Goal: Task Accomplishment & Management: Manage account settings

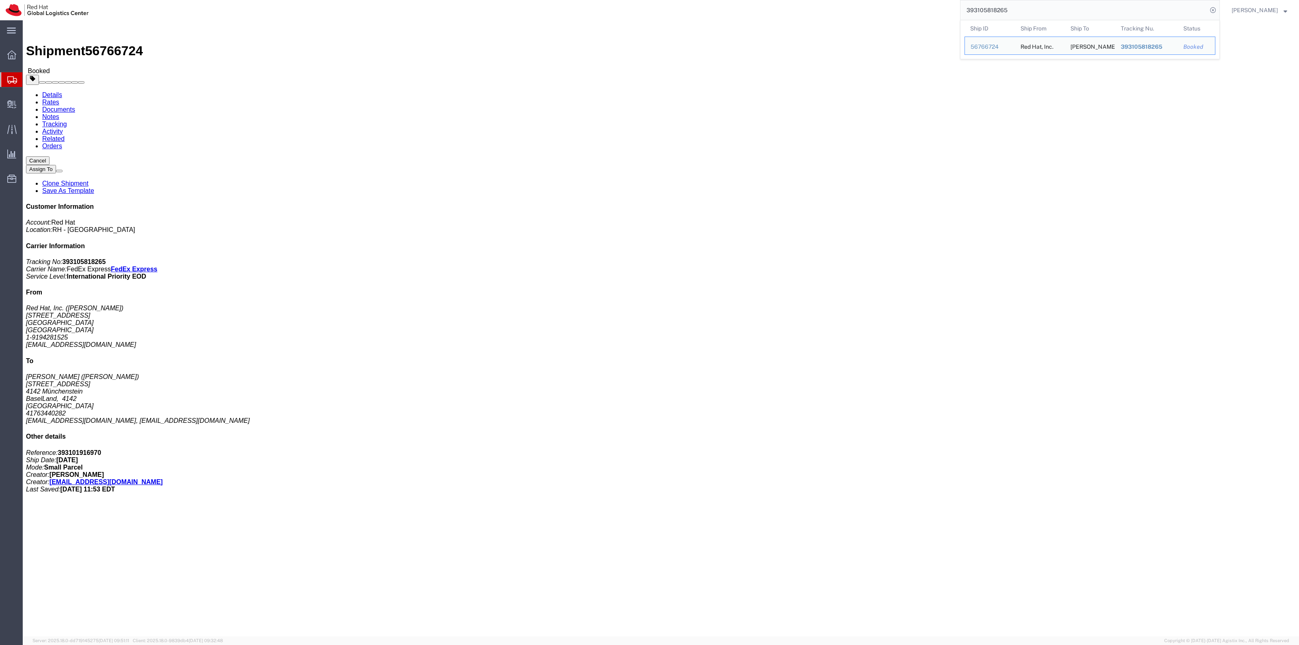
click at [0, 0] on span "Shipment Manager" at bounding box center [0, 0] width 0 height 0
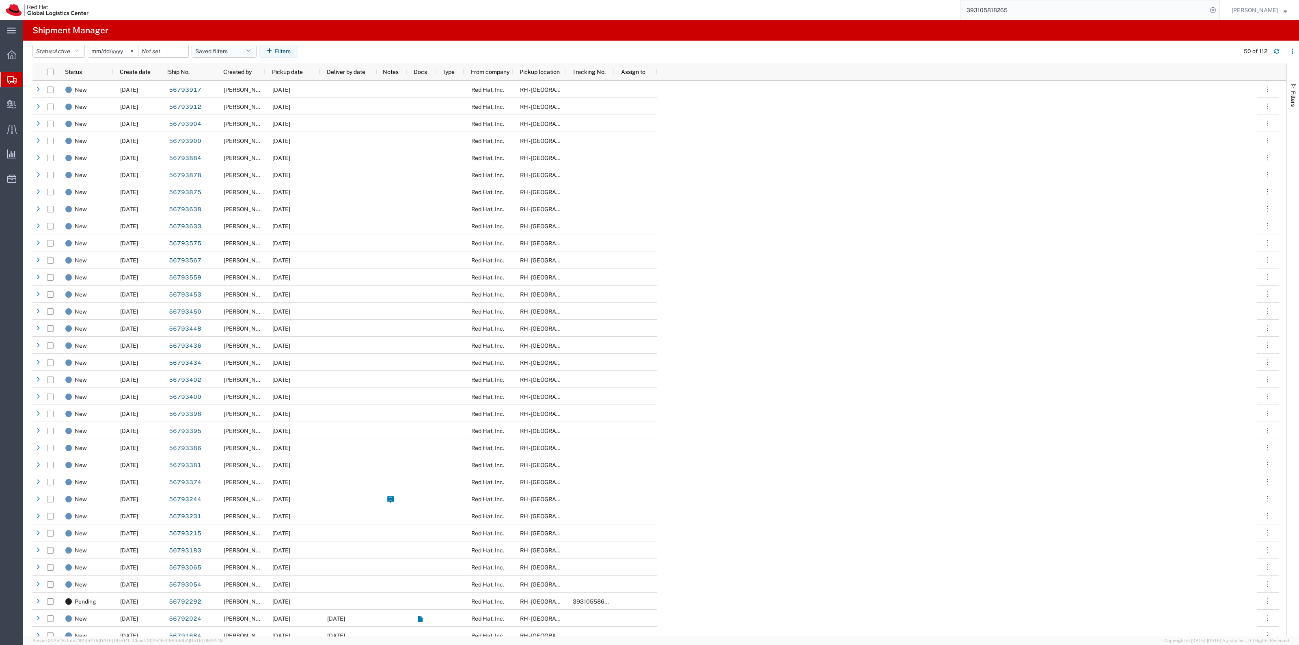
click at [229, 45] on button "Saved filters" at bounding box center [224, 51] width 65 height 13
click at [226, 82] on span "New filter save" at bounding box center [246, 86] width 106 height 15
type input "2022-06-27"
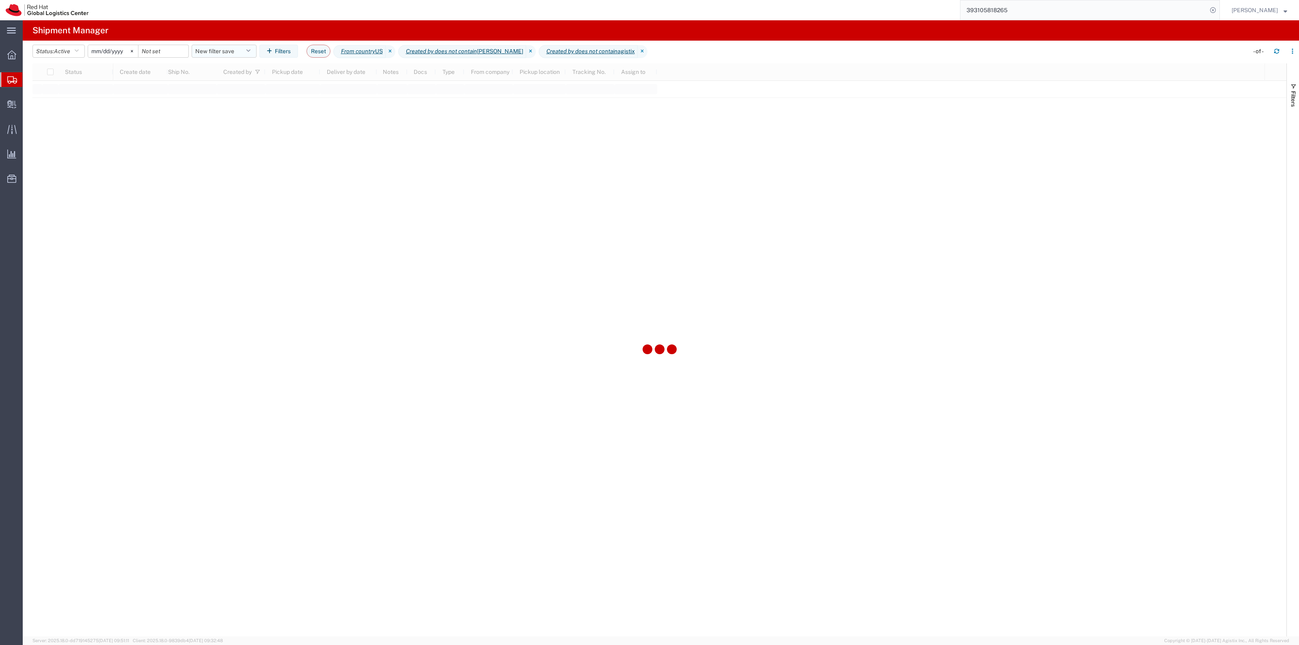
click at [209, 45] on button "New filter save" at bounding box center [224, 51] width 65 height 13
click at [235, 82] on span "New filter save" at bounding box center [246, 86] width 106 height 15
click at [1218, 12] on icon at bounding box center [1212, 9] width 11 height 11
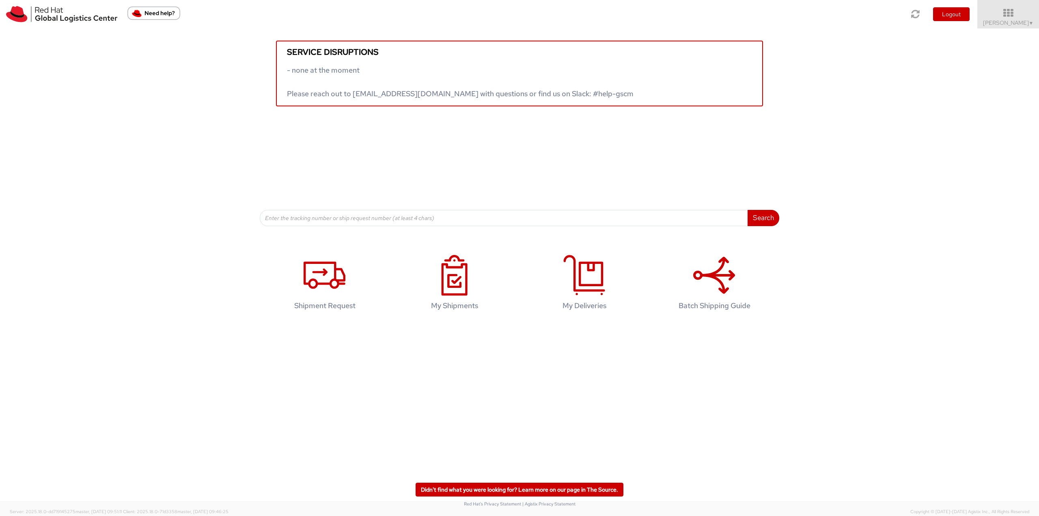
click at [1004, 29] on div "Service disruptions - none at the moment Please reach out to globallogistics@re…" at bounding box center [519, 67] width 1039 height 78
click at [1006, 25] on span "Robert Lomax ▼" at bounding box center [1008, 22] width 51 height 7
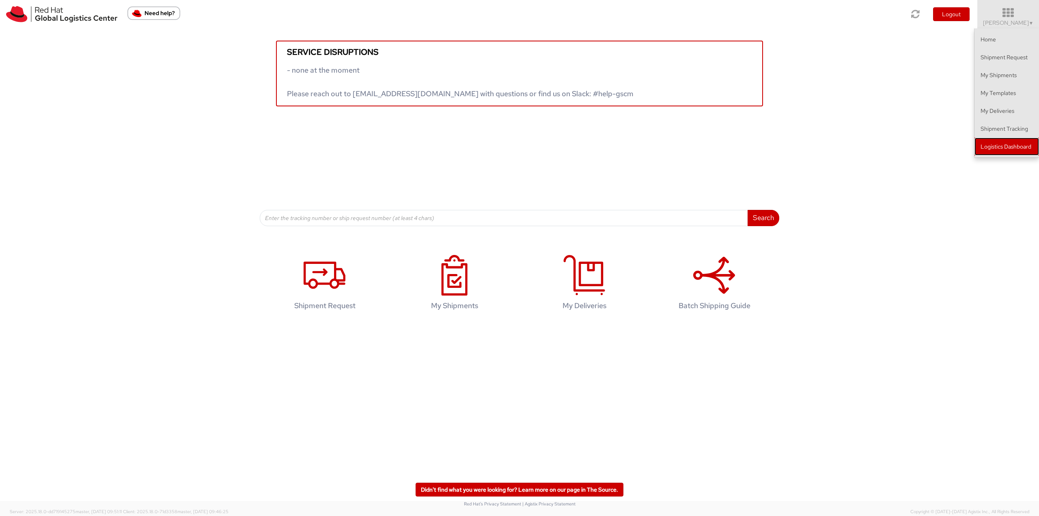
click at [1012, 152] on link "Logistics Dashboard" at bounding box center [1007, 147] width 65 height 18
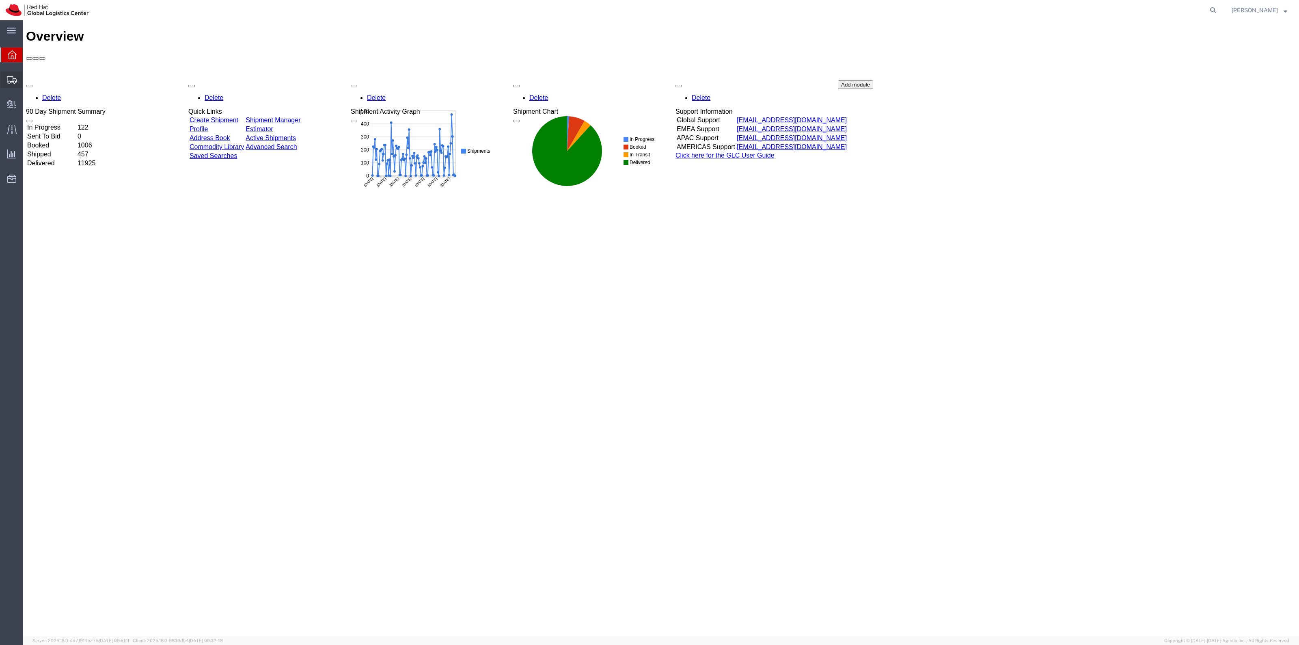
click at [0, 0] on span "Shipment Manager" at bounding box center [0, 0] width 0 height 0
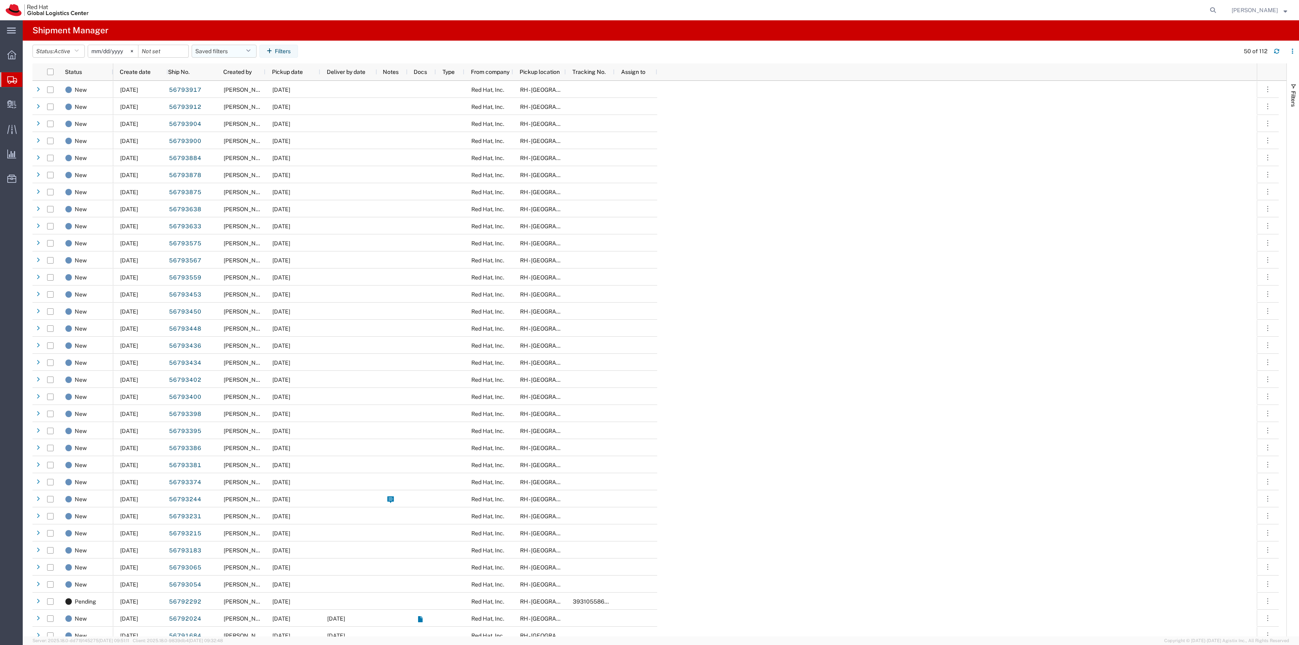
click at [225, 56] on button "Saved filters" at bounding box center [224, 51] width 65 height 13
click at [222, 91] on span "New filter save" at bounding box center [246, 86] width 106 height 15
type input "2022-06-27"
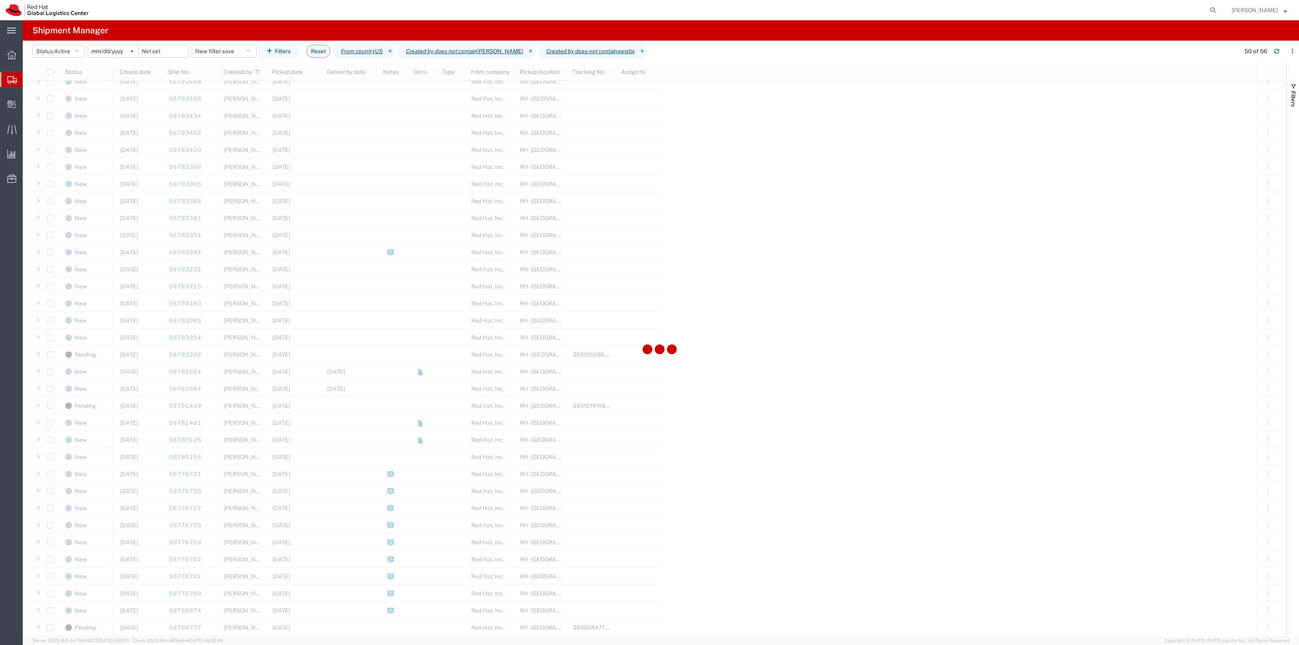
scroll to position [304, 0]
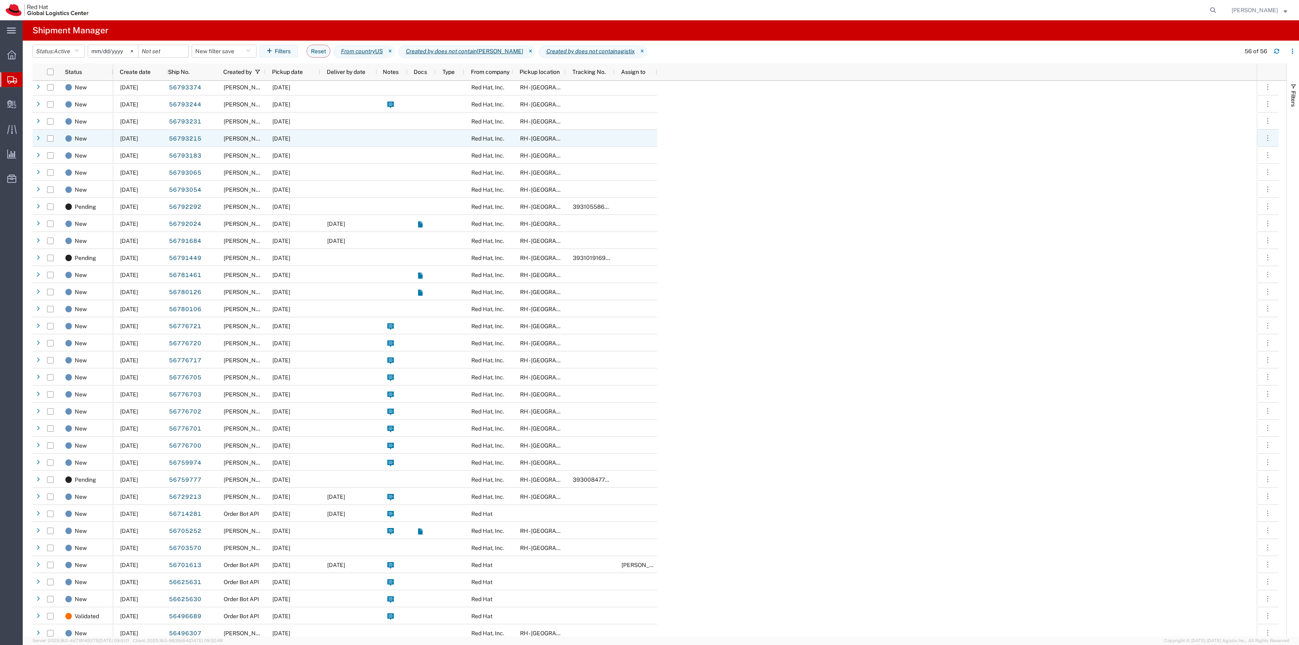
scroll to position [399, 0]
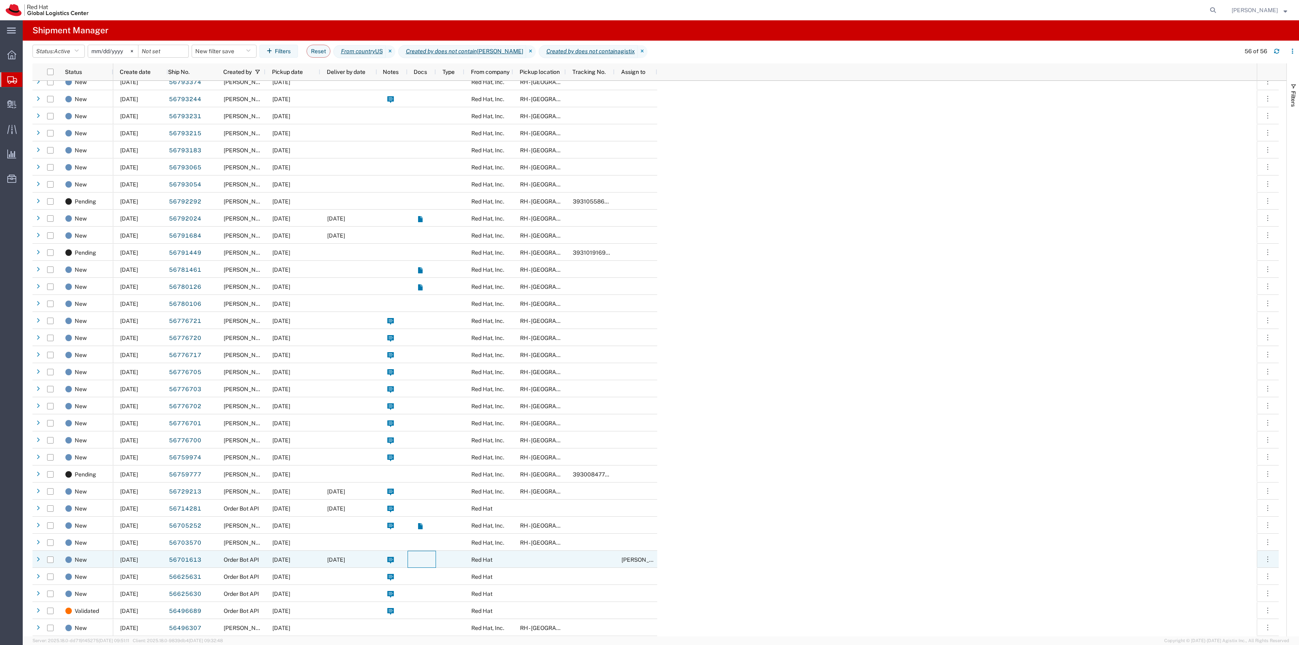
click at [423, 561] on agx-ag-table-icon-cell at bounding box center [420, 559] width 6 height 6
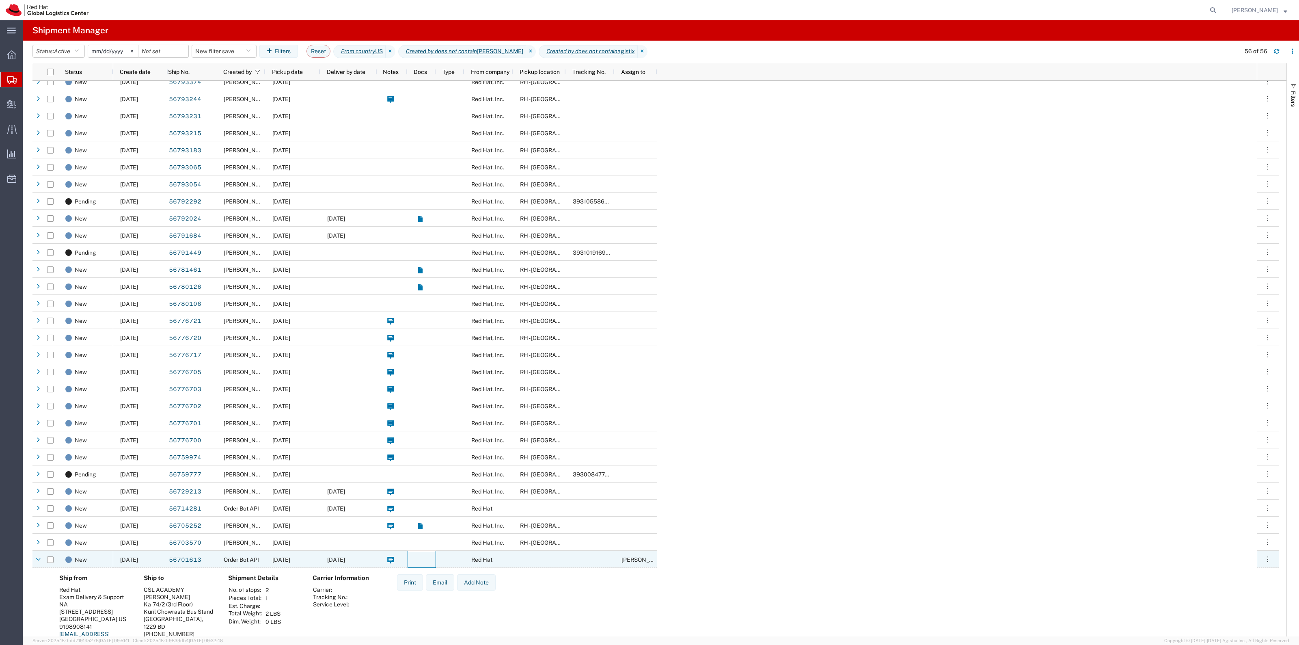
click at [423, 561] on agx-ag-table-icon-cell at bounding box center [420, 559] width 6 height 6
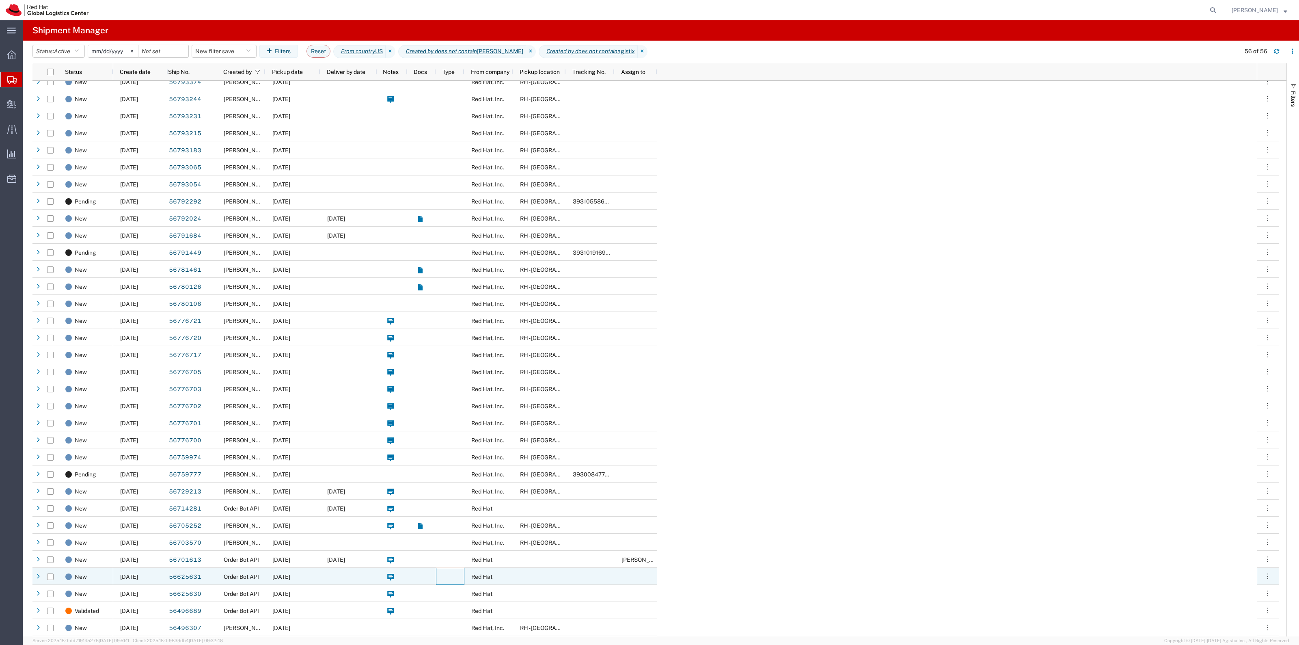
click at [444, 576] on div at bounding box center [450, 575] width 28 height 17
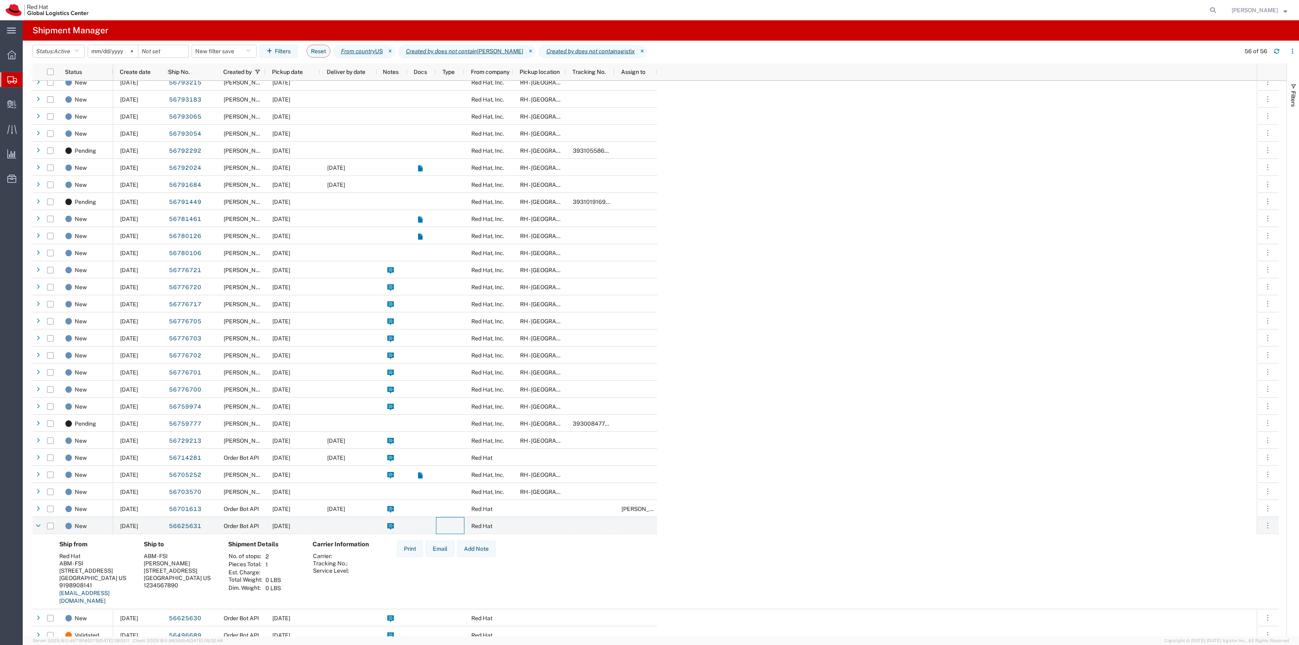
scroll to position [451, 0]
drag, startPoint x: 205, startPoint y: 526, endPoint x: 200, endPoint y: 546, distance: 20.2
click at [200, 546] on div "New New New New New New New New New New New New New New Pending New New Pending…" at bounding box center [655, 358] width 1246 height 555
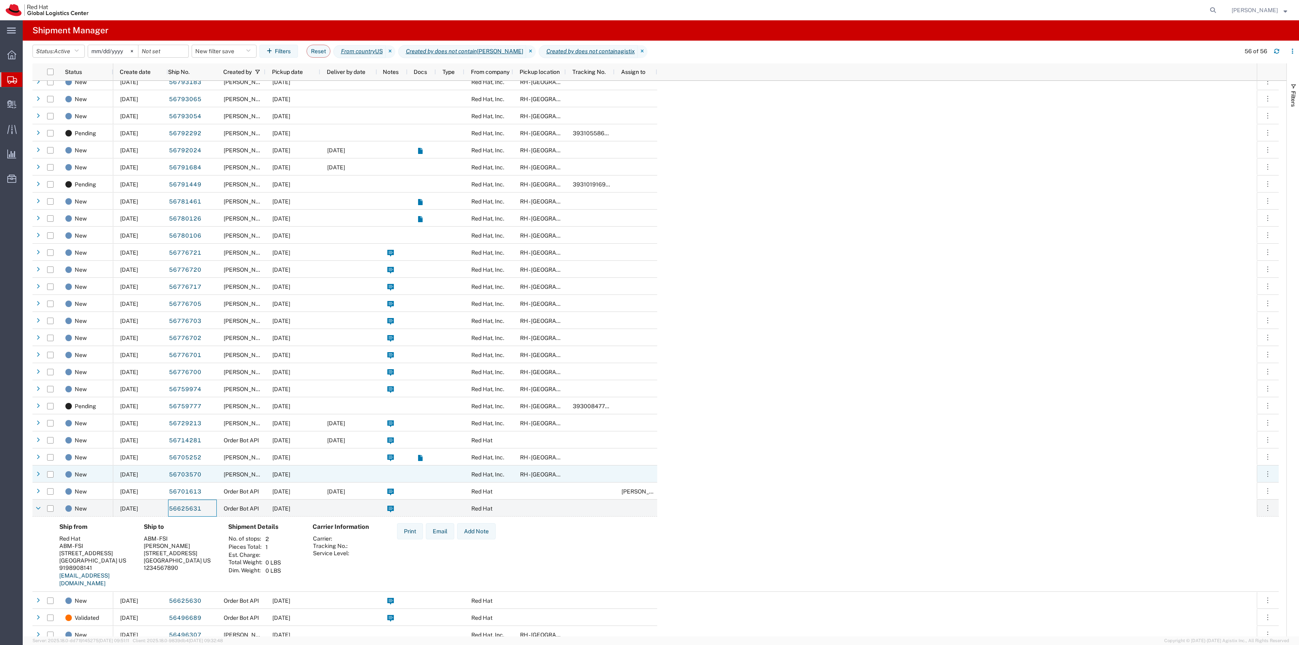
scroll to position [474, 0]
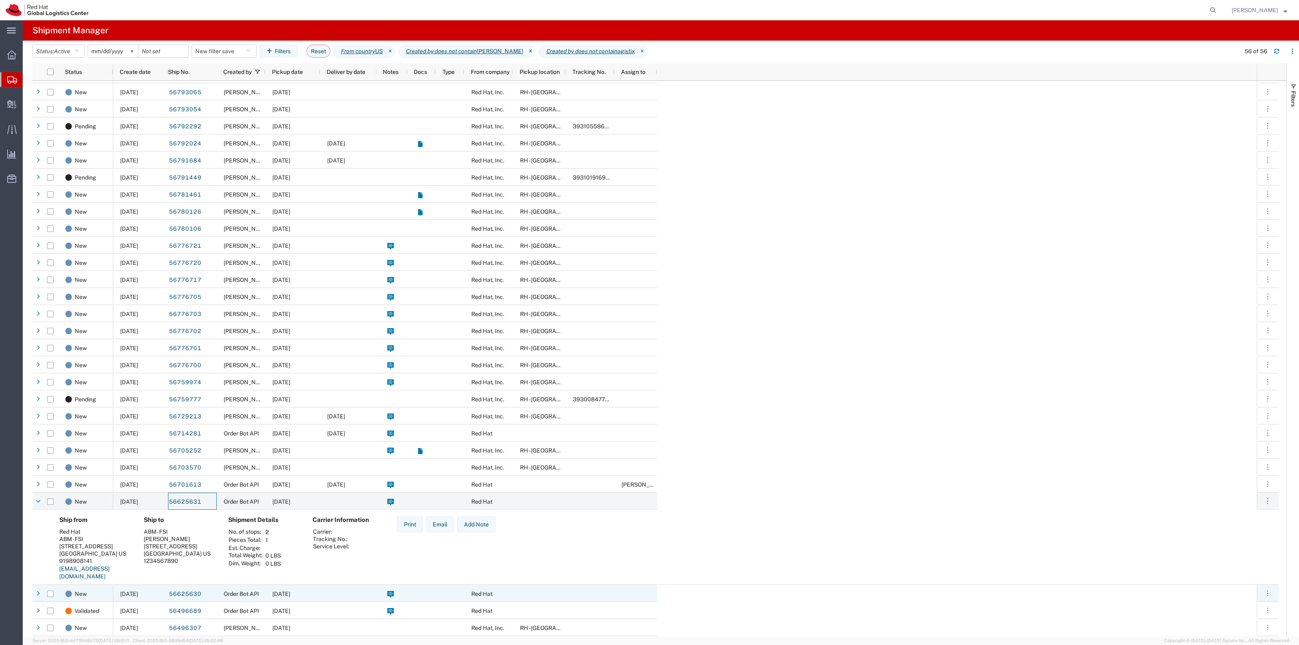
click at [327, 593] on div at bounding box center [348, 592] width 57 height 17
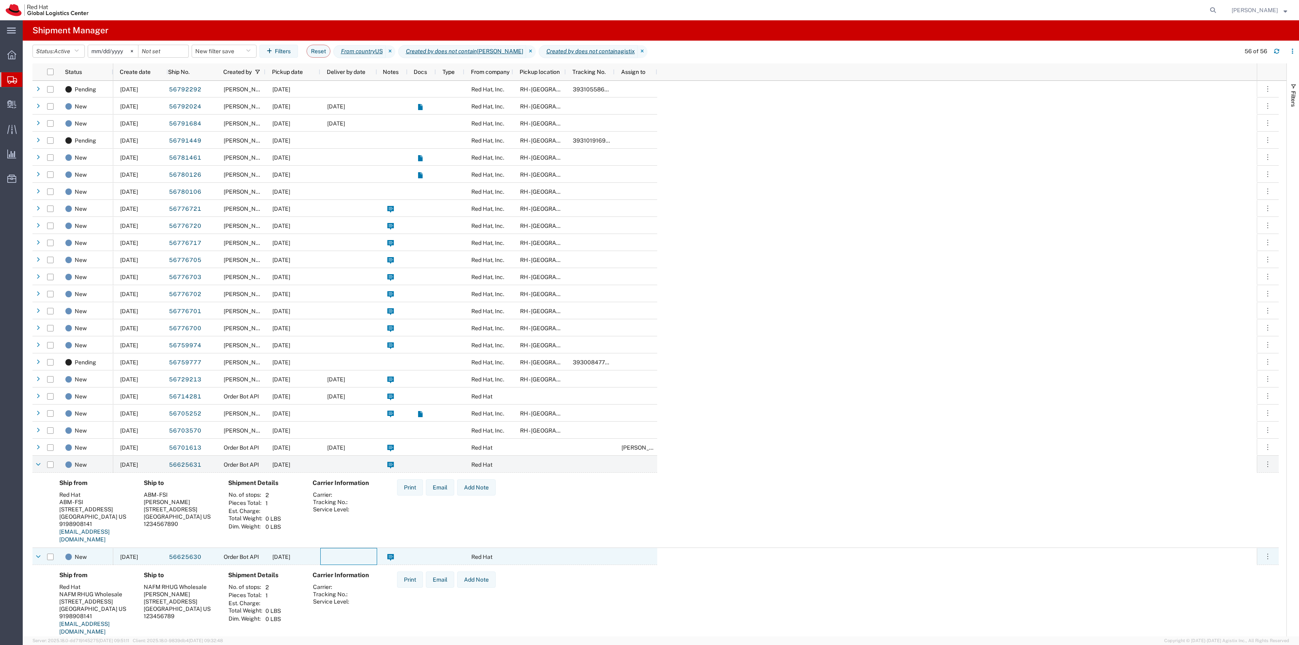
scroll to position [526, 0]
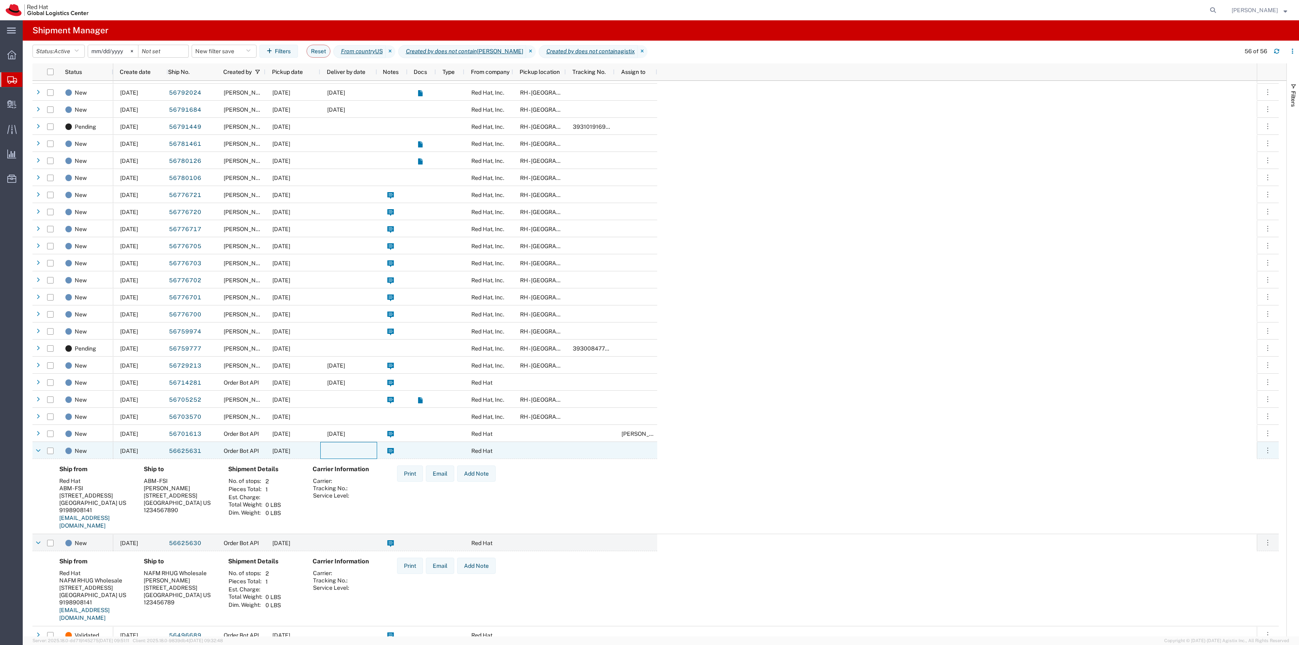
click at [349, 450] on div at bounding box center [348, 450] width 57 height 17
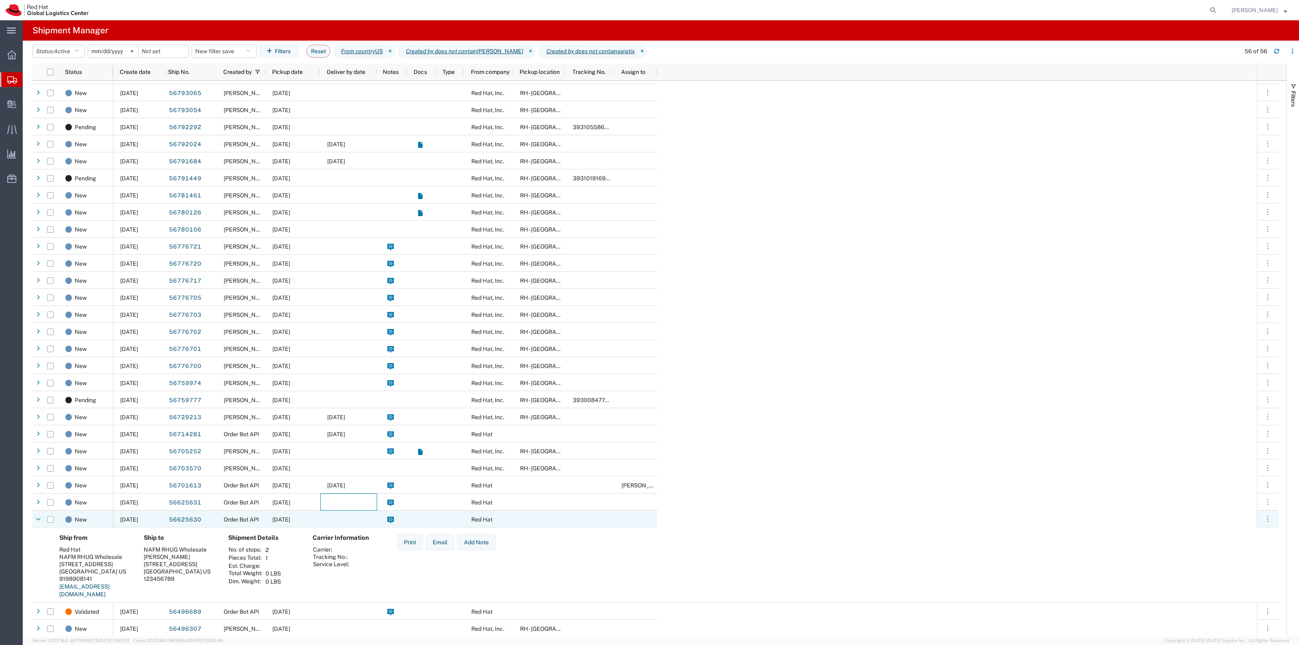
click at [340, 524] on div at bounding box center [348, 518] width 57 height 17
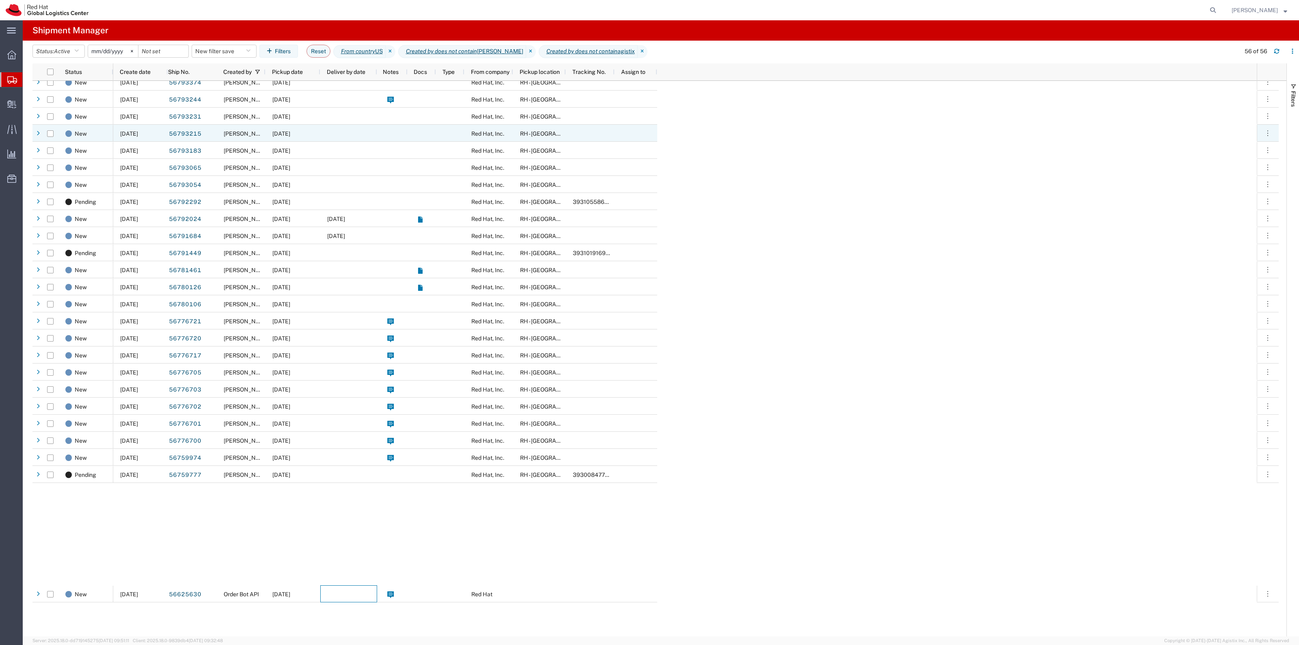
scroll to position [45, 0]
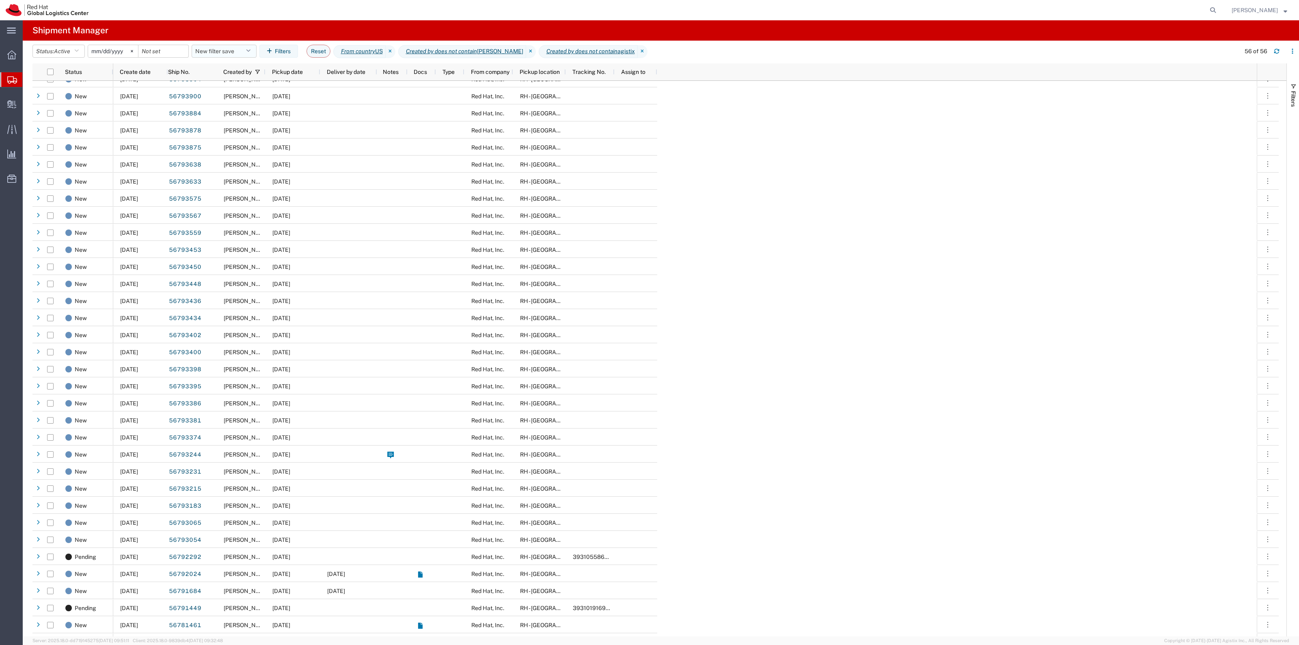
click at [226, 47] on button "New filter save" at bounding box center [224, 51] width 65 height 13
click at [268, 86] on span "New filter save" at bounding box center [246, 86] width 106 height 15
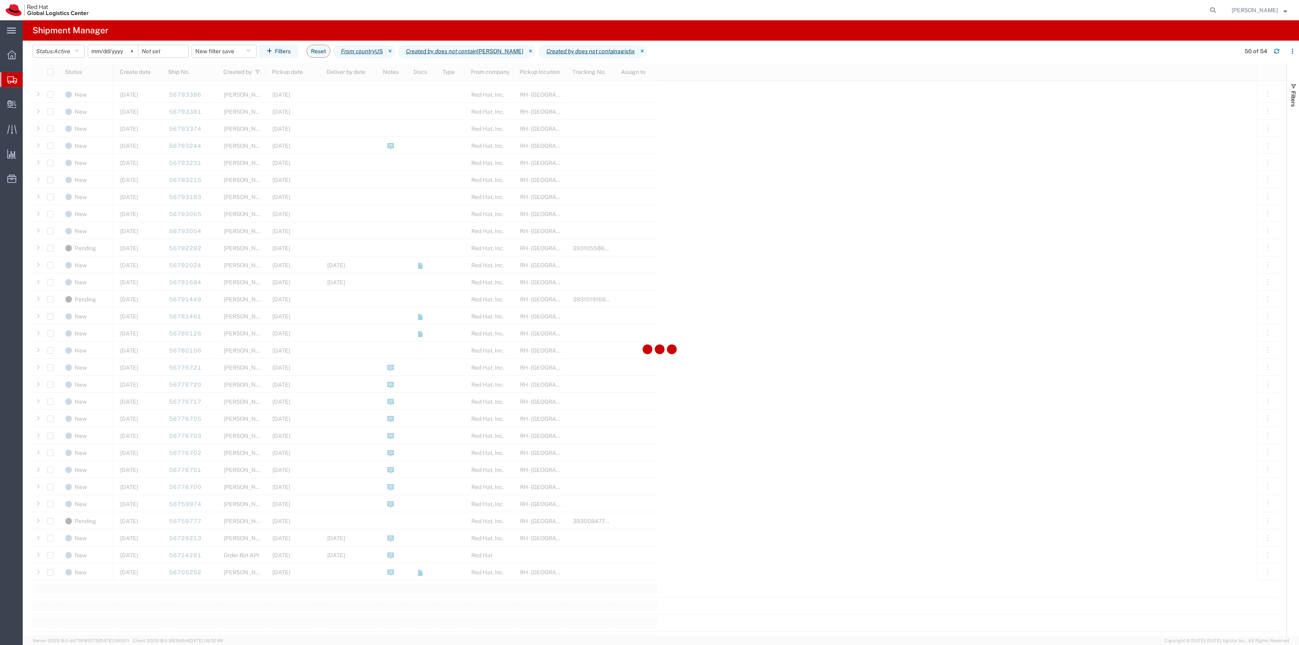
scroll to position [364, 0]
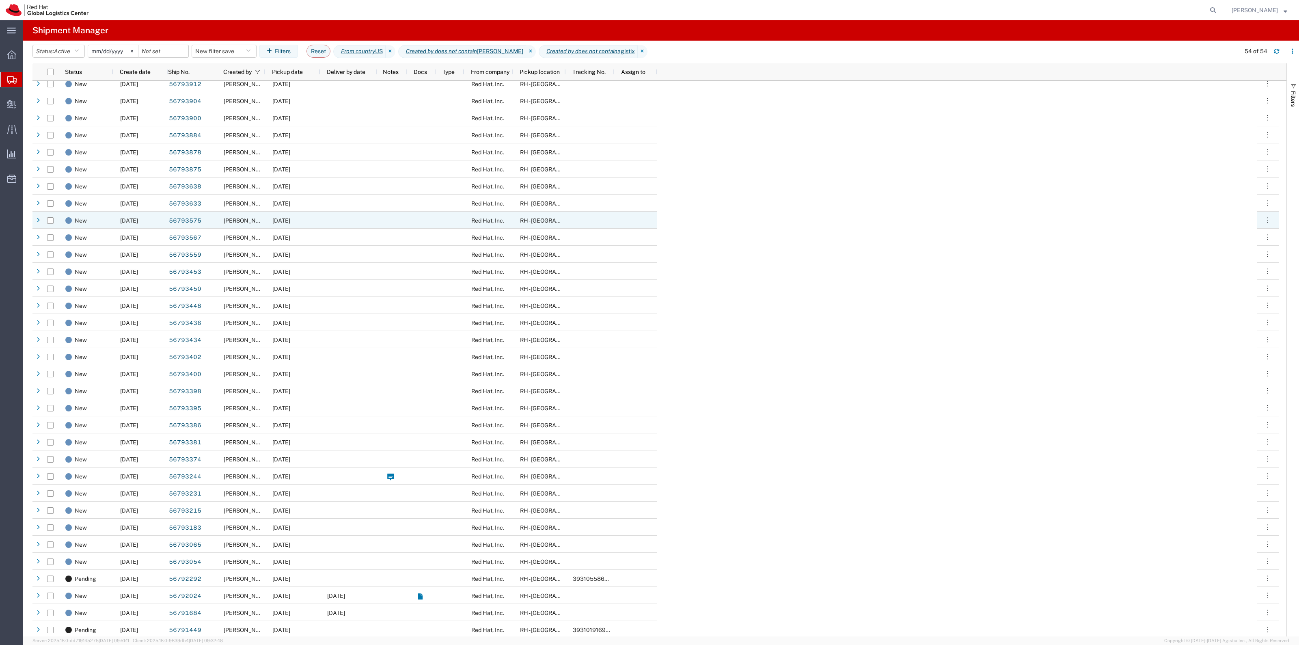
scroll to position [364, 0]
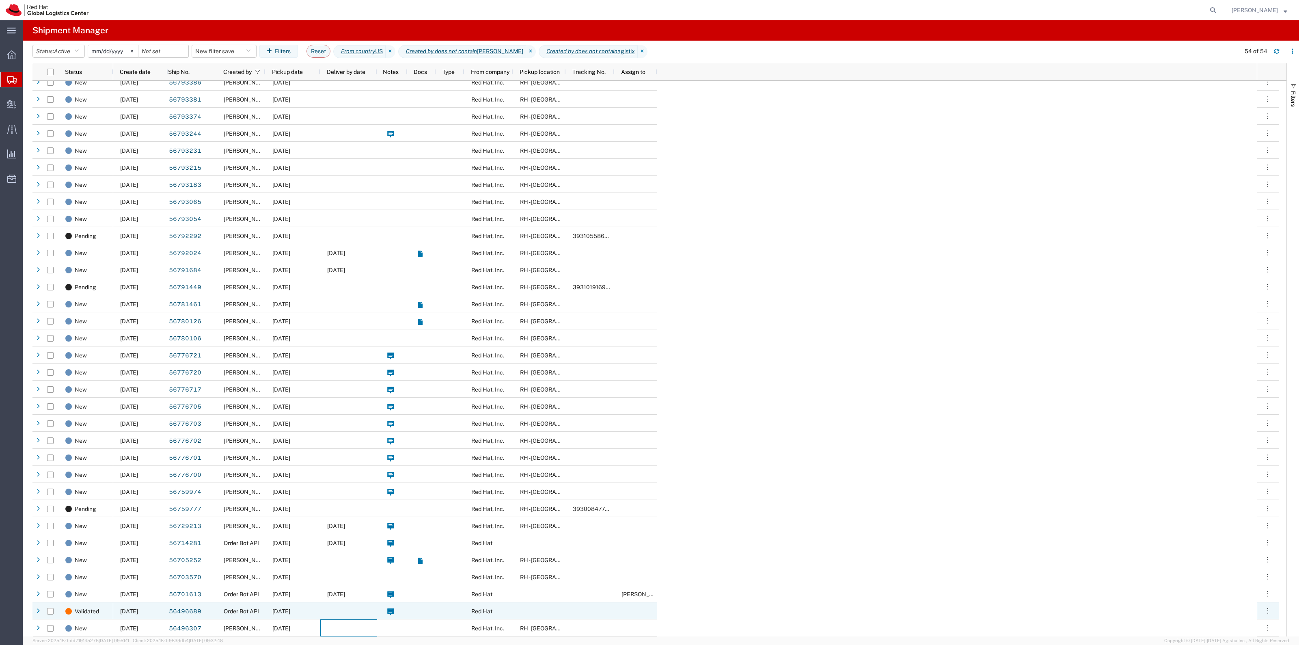
click at [350, 614] on div at bounding box center [348, 610] width 57 height 17
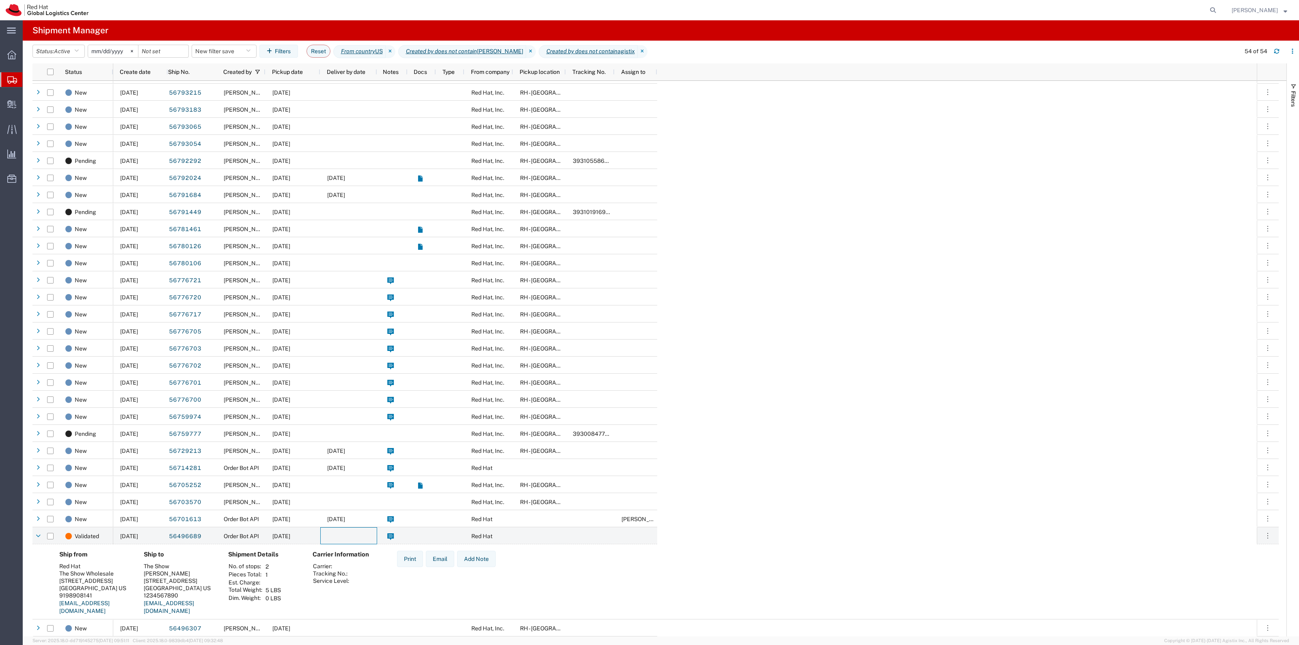
scroll to position [440, 0]
click at [310, 466] on div "09/04/2025" at bounding box center [292, 467] width 55 height 17
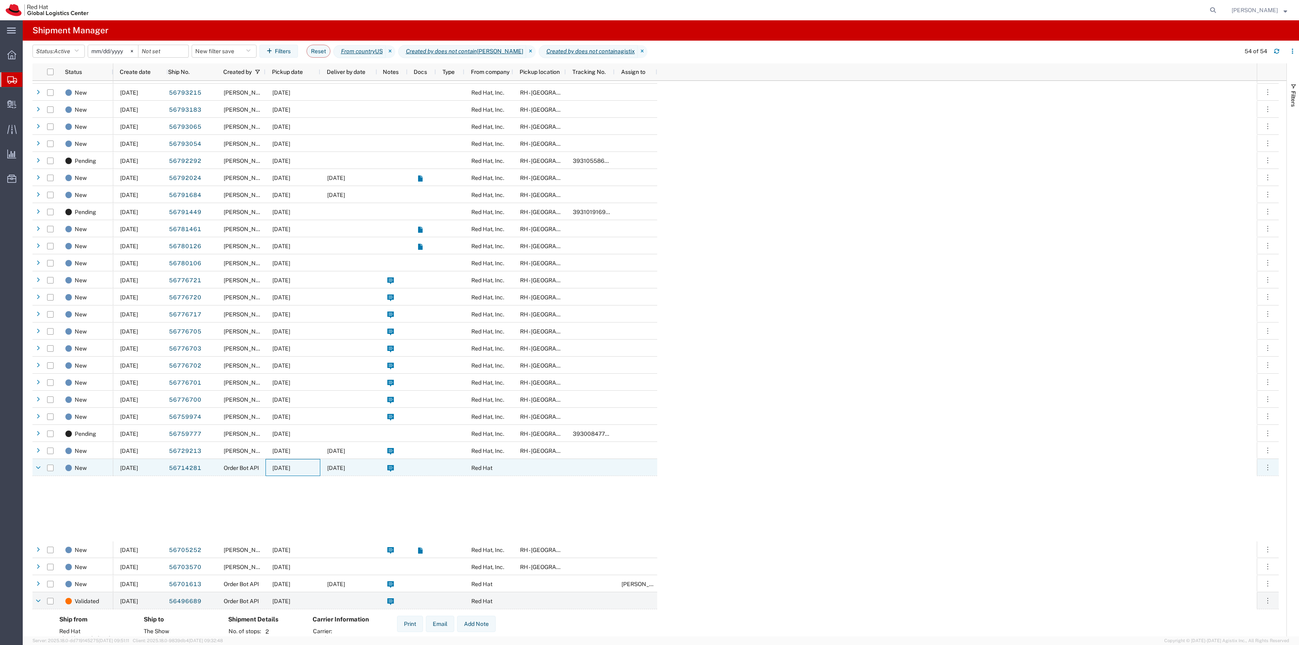
scroll to position [440, 0]
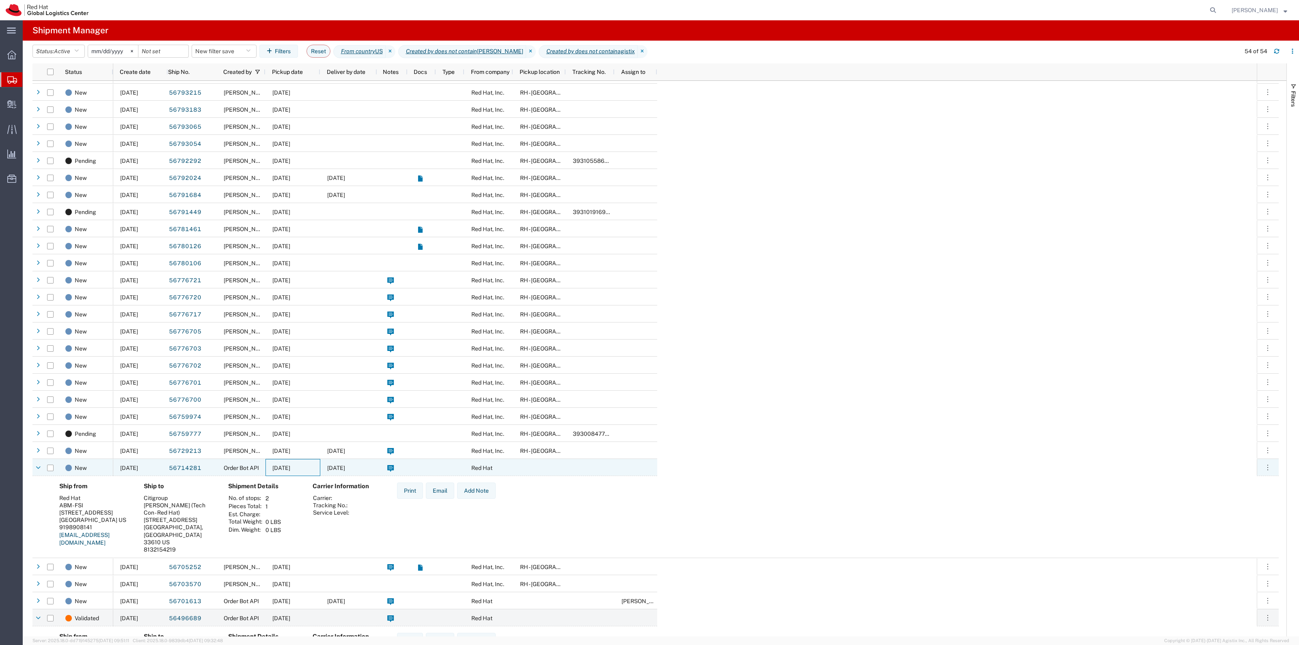
click at [310, 466] on div "09/04/2025" at bounding box center [292, 467] width 55 height 17
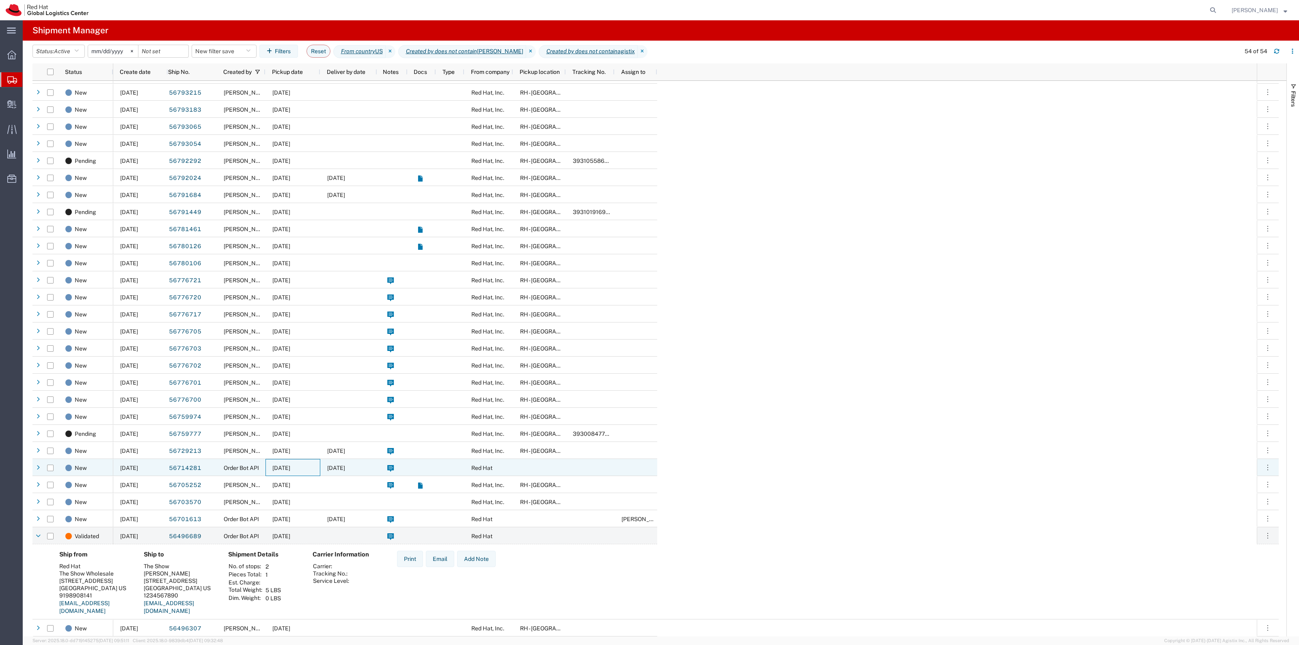
scroll to position [440, 0]
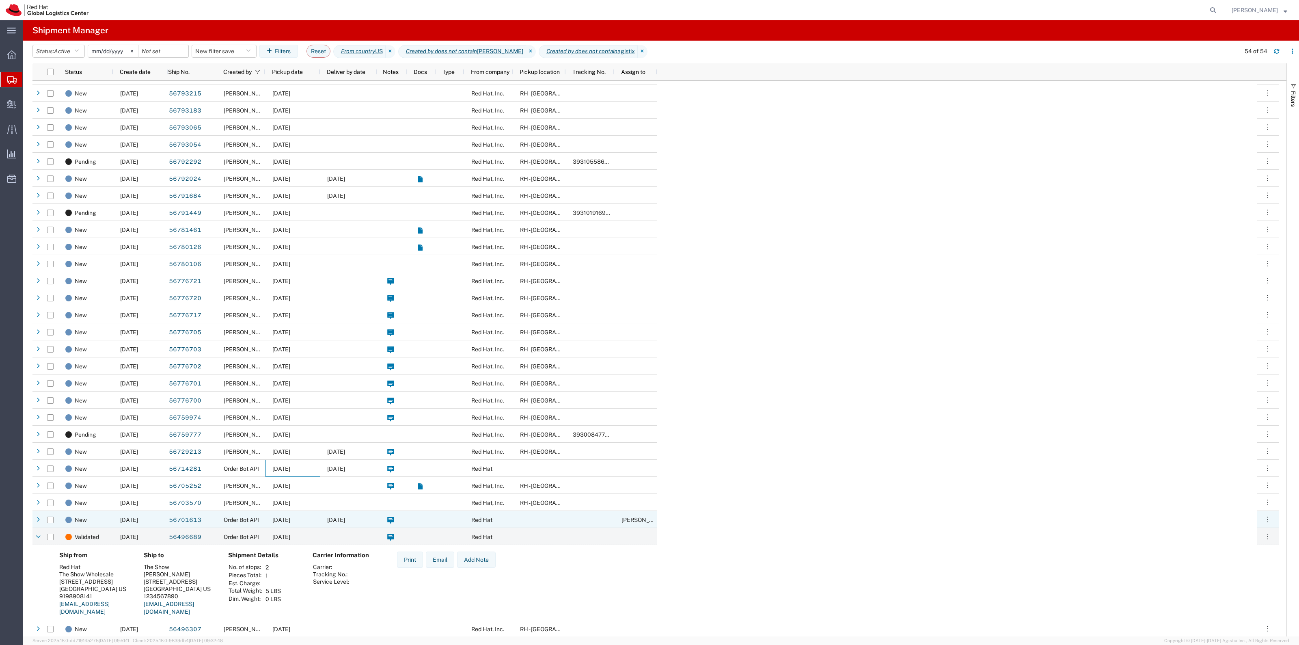
click at [311, 514] on div "[DATE]" at bounding box center [292, 519] width 55 height 17
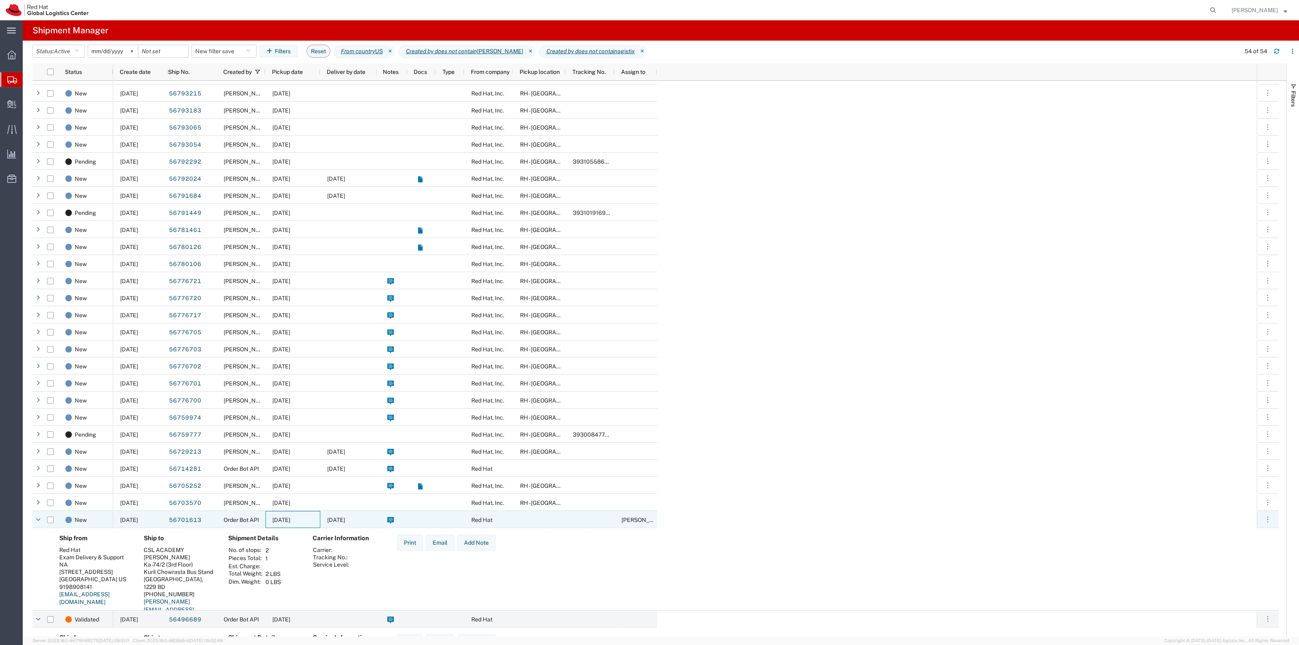
click at [312, 515] on div "[DATE]" at bounding box center [292, 519] width 55 height 17
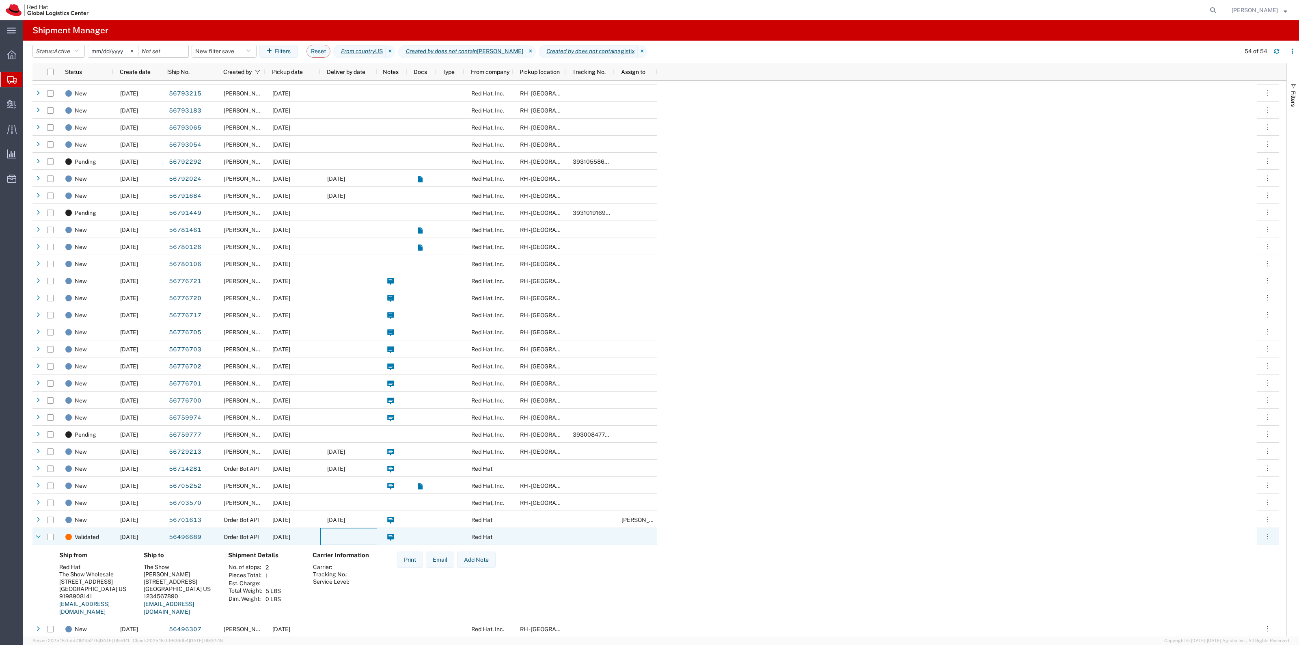
click at [325, 533] on div at bounding box center [348, 536] width 57 height 17
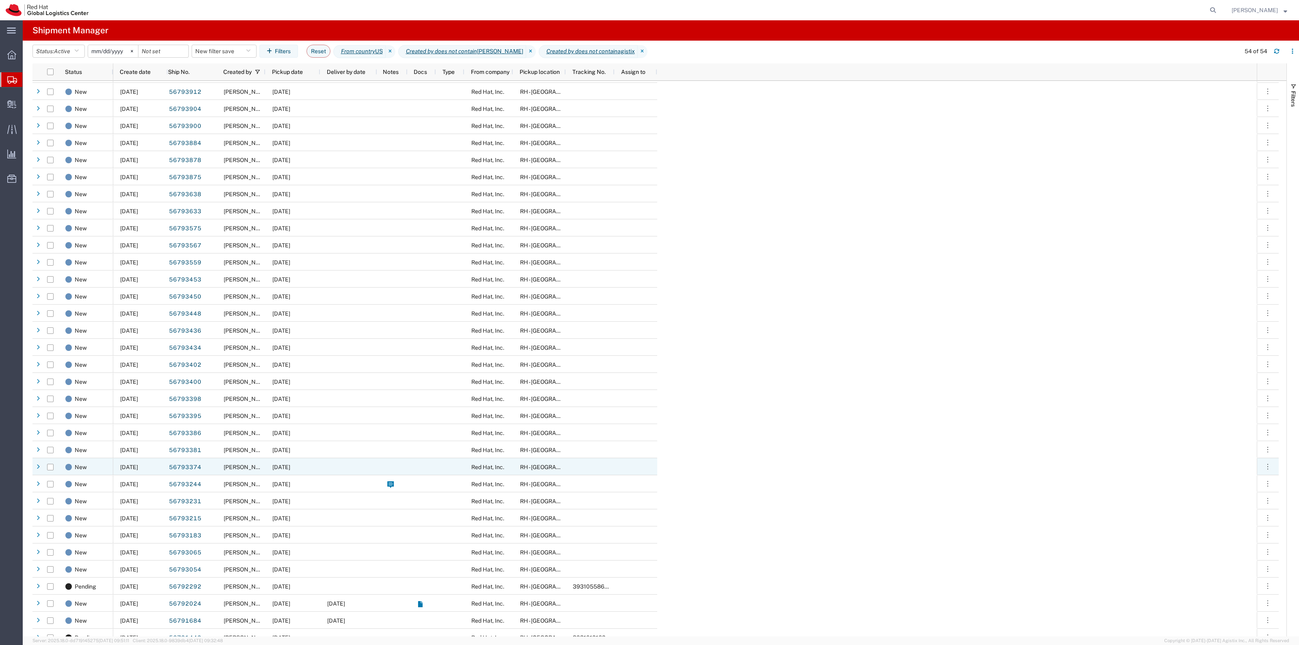
scroll to position [0, 0]
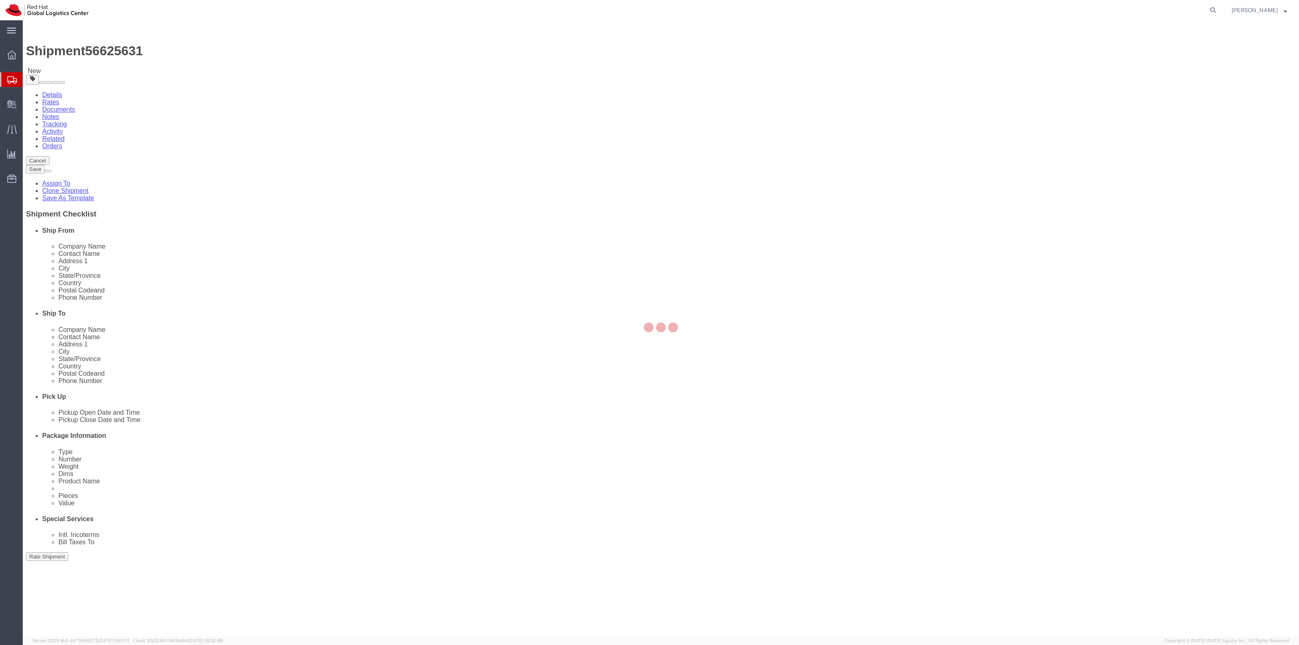
select select
click icon
click link "Shipment Information"
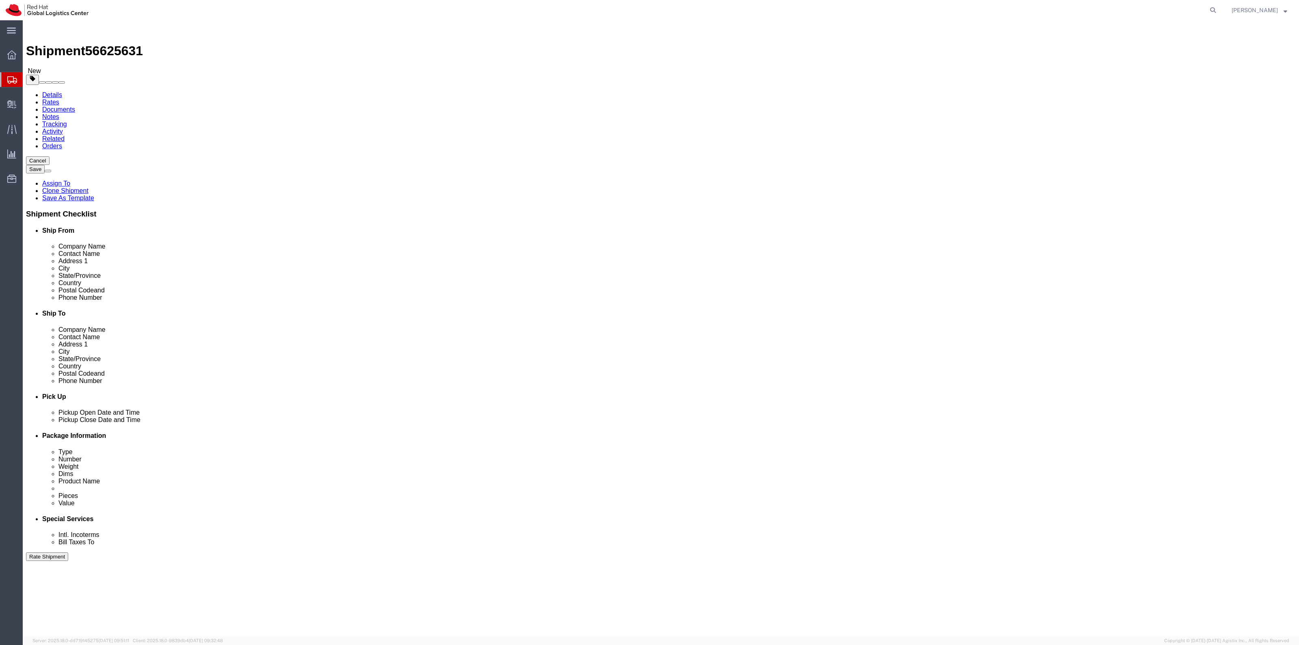
click link "Package Information"
click input "text"
type input "5"
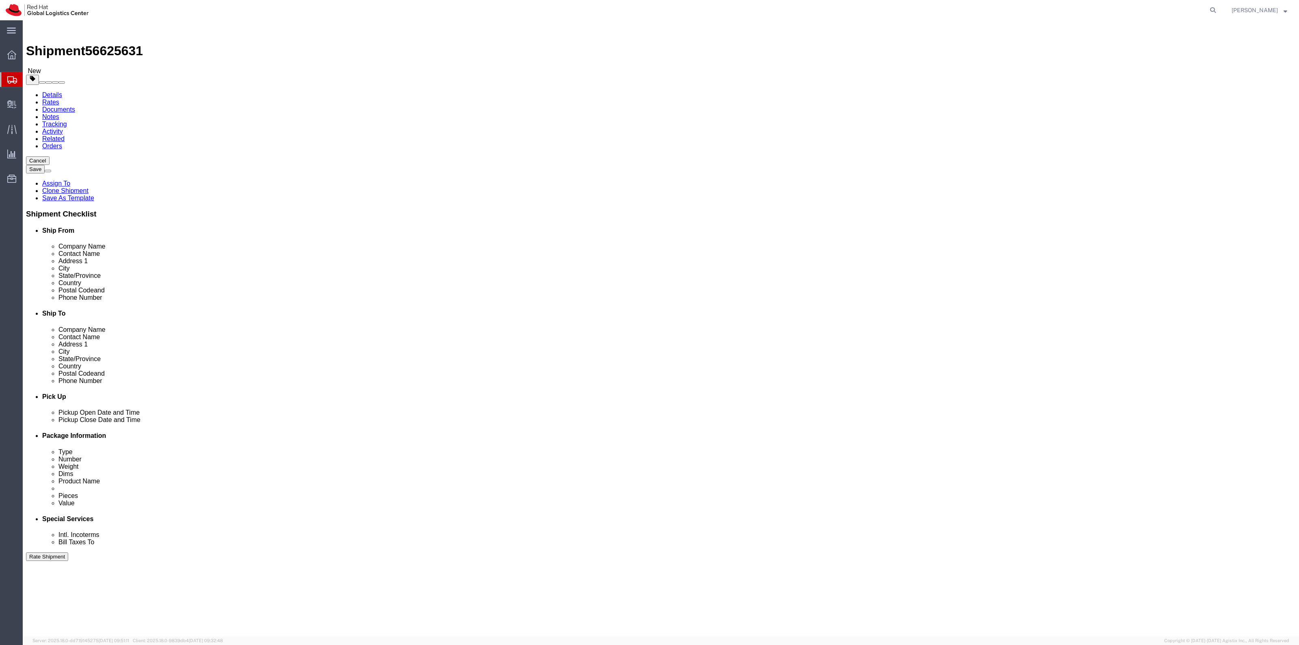
type input "5"
click link "Add Content"
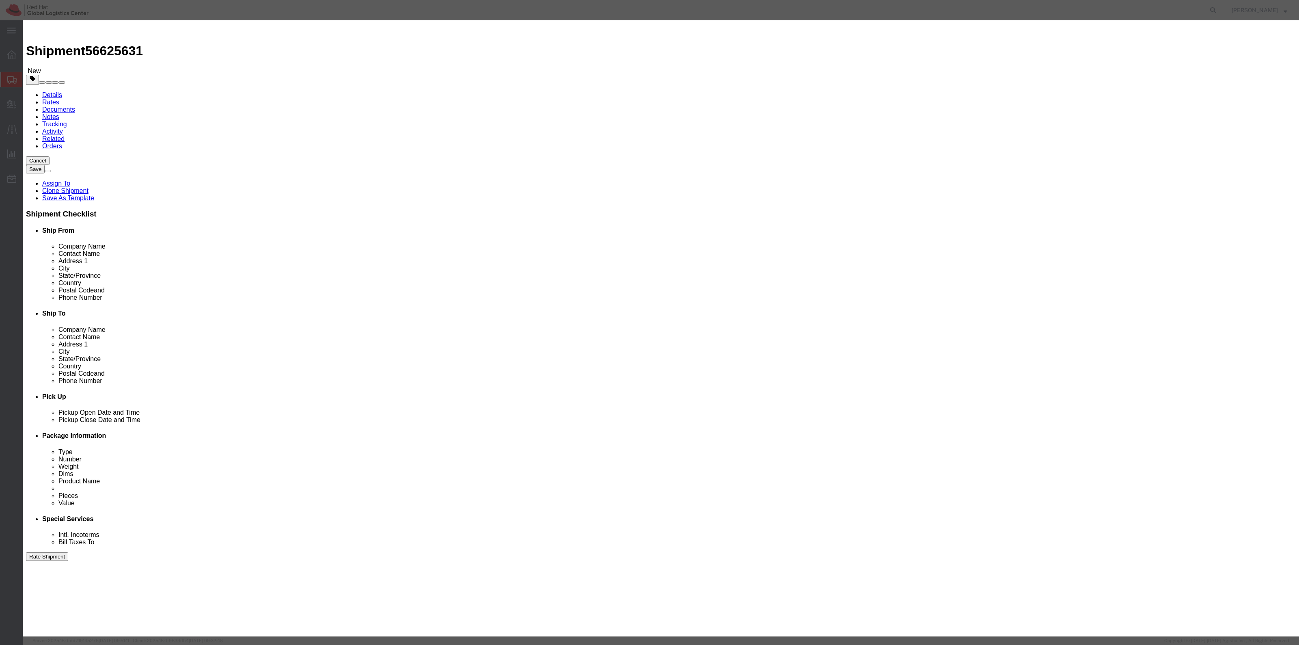
click input "text"
type input "Swag"
drag, startPoint x: 506, startPoint y: 81, endPoint x: 481, endPoint y: 76, distance: 26.1
click div "Pieces Number of pieces inside all the packages 2 Select Bag Barrels 100Board F…"
click input "text"
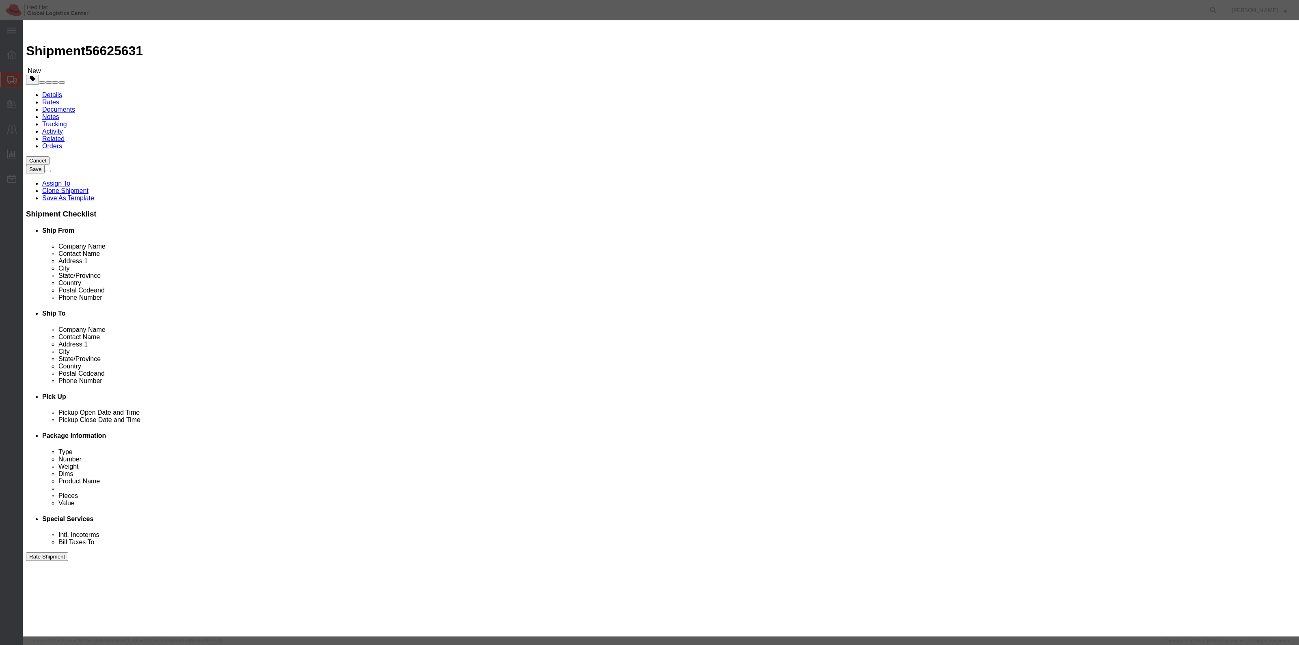
drag, startPoint x: 511, startPoint y: 78, endPoint x: 485, endPoint y: 73, distance: 26.3
click div "Pieces 2 Select Bag Barrels 100Board Feet Bottle Box Blister Pack Carats Can Ca…"
type input "1"
click input "text"
type input "1"
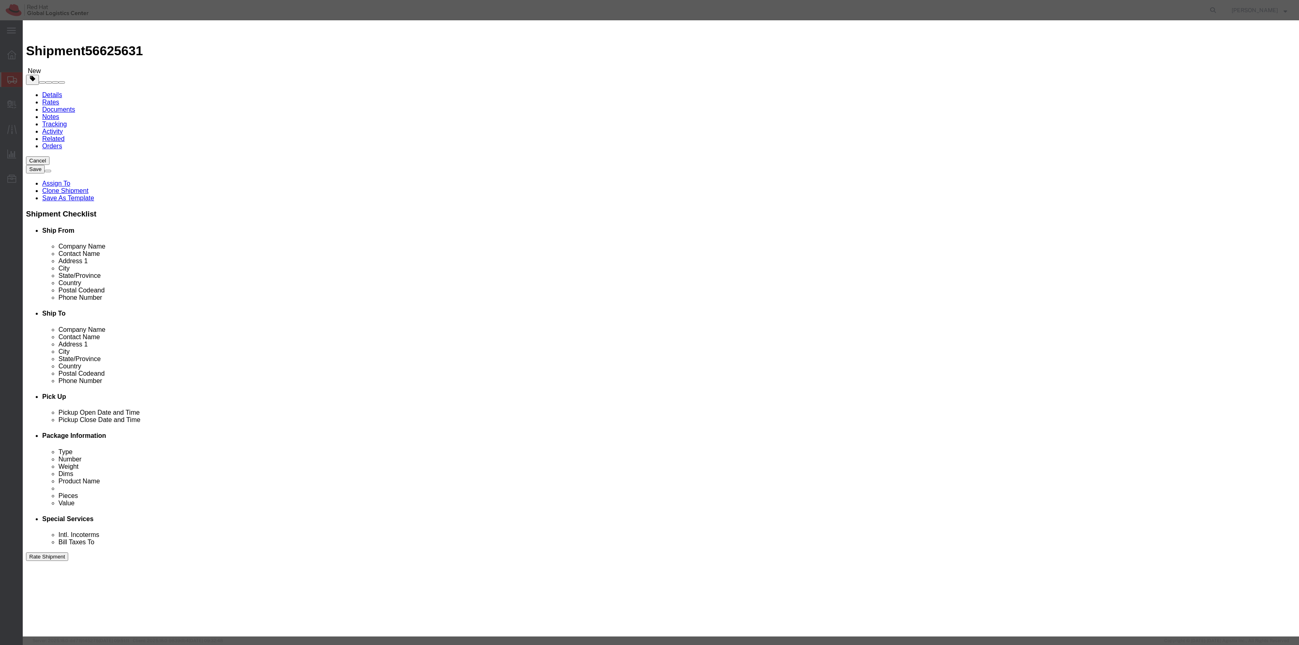
click button "Save & Close"
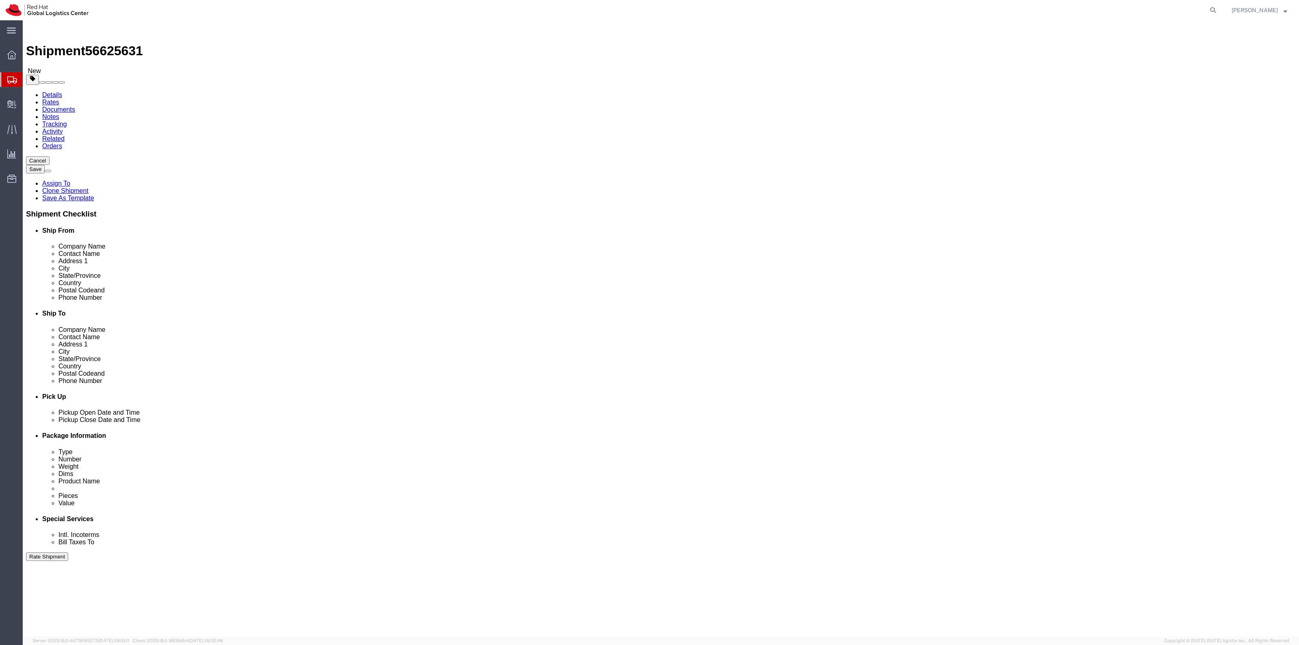
click link "Special Services"
click button "Rate Shipment"
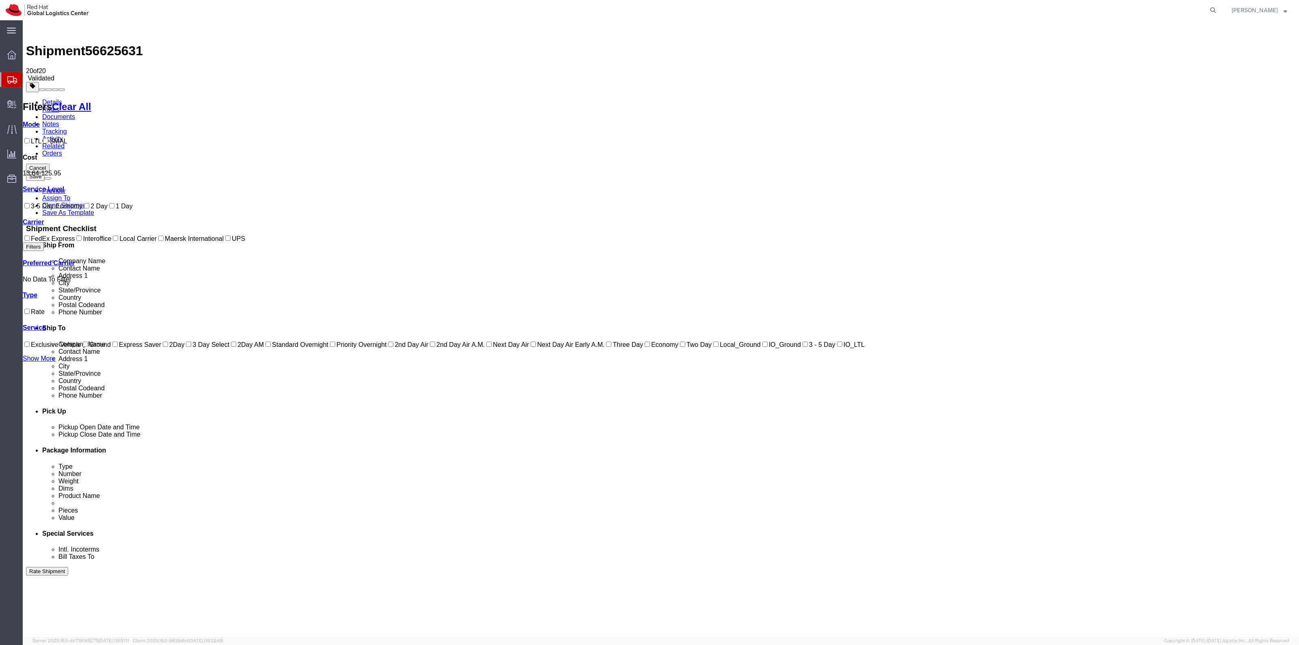
drag, startPoint x: 1092, startPoint y: 77, endPoint x: 1069, endPoint y: 76, distance: 22.8
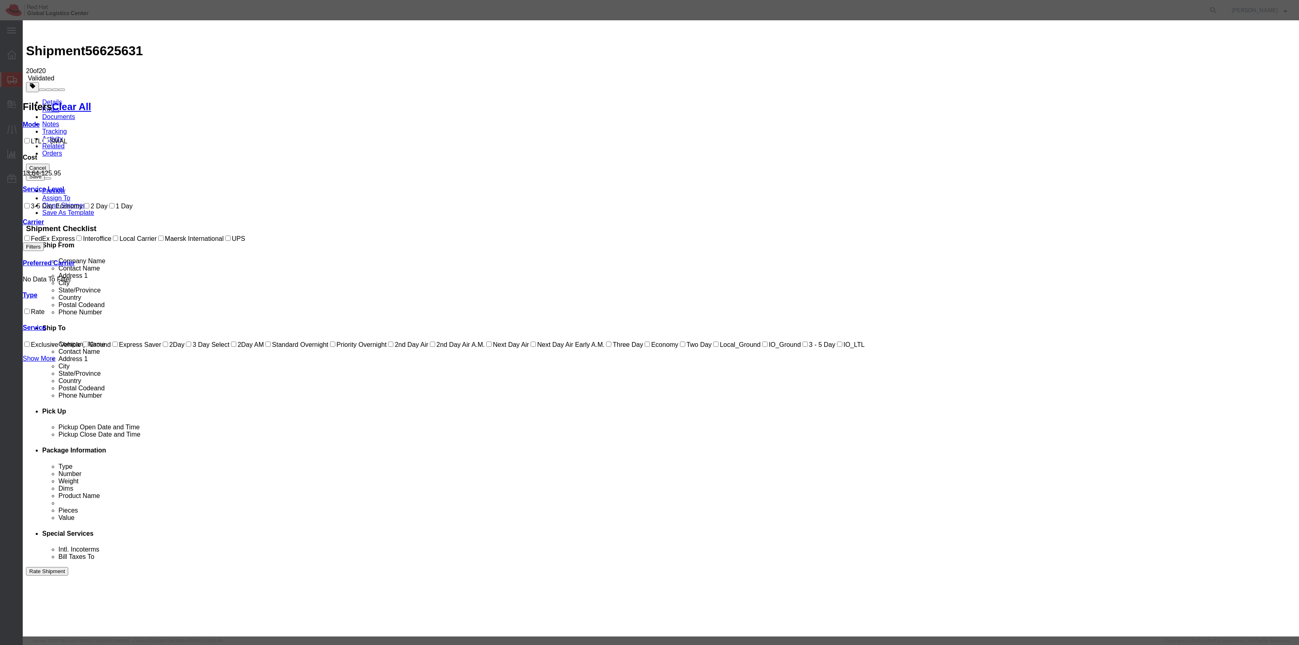
select select "7920"
drag, startPoint x: 588, startPoint y: 100, endPoint x: 585, endPoint y: 104, distance: 5.3
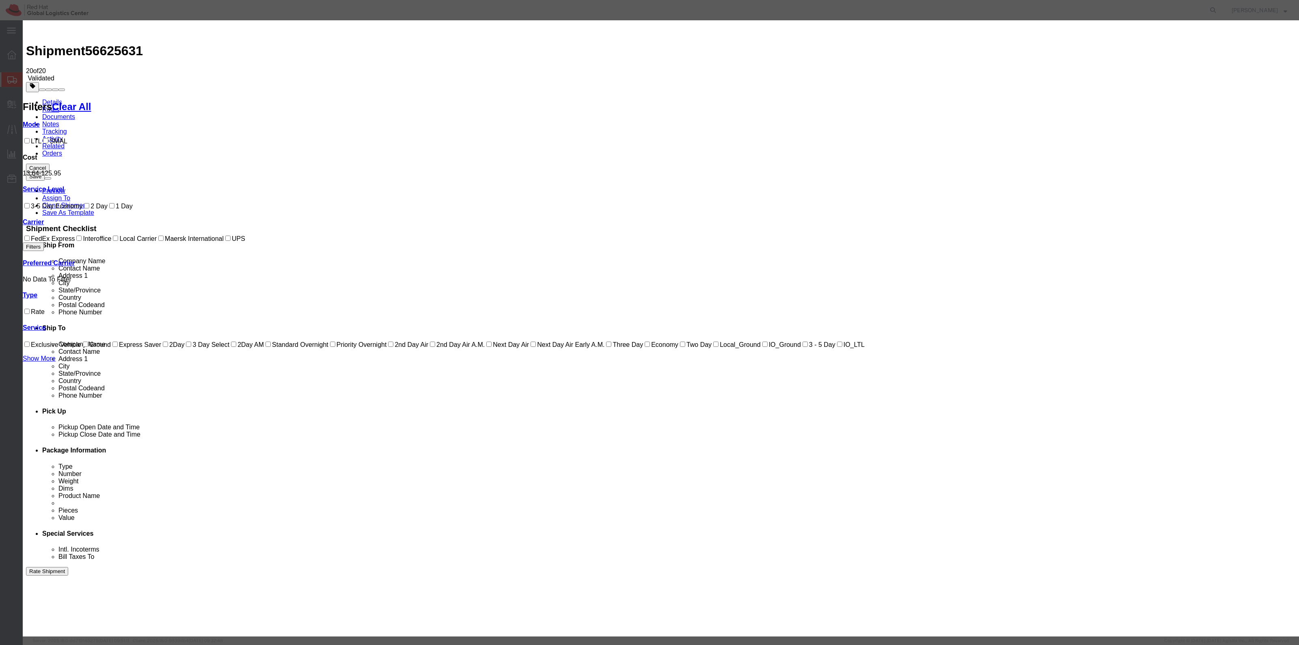
select select "17810"
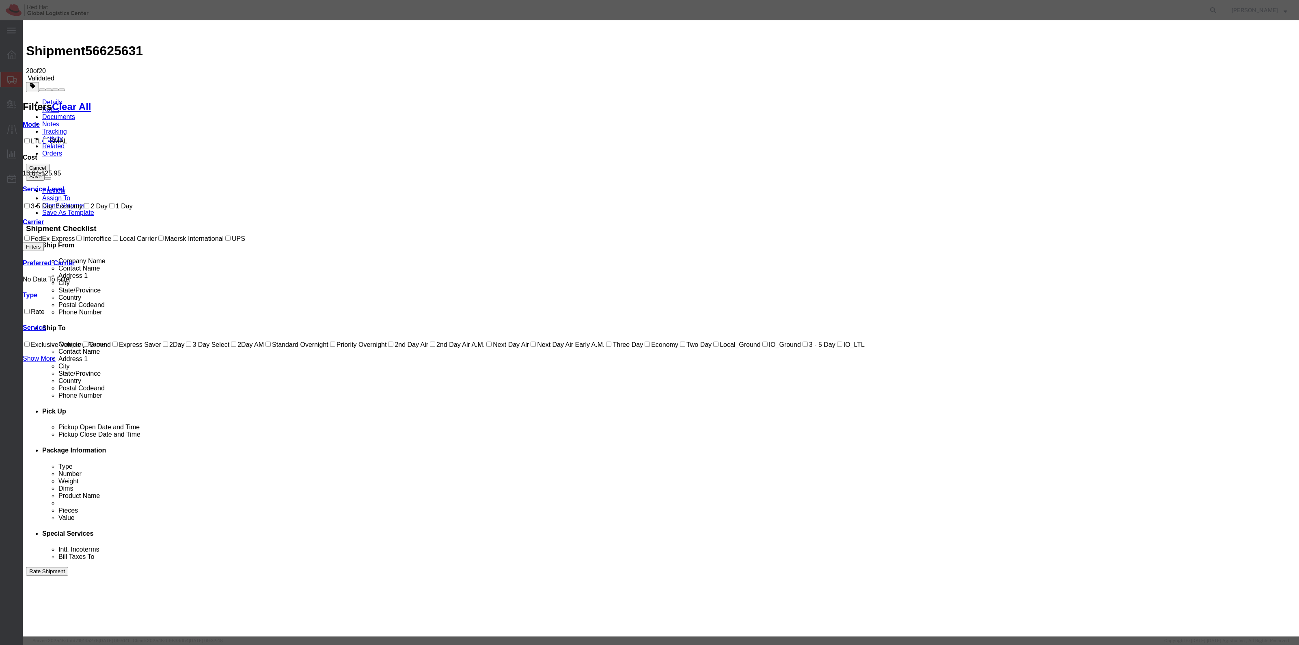
checkbox input "true"
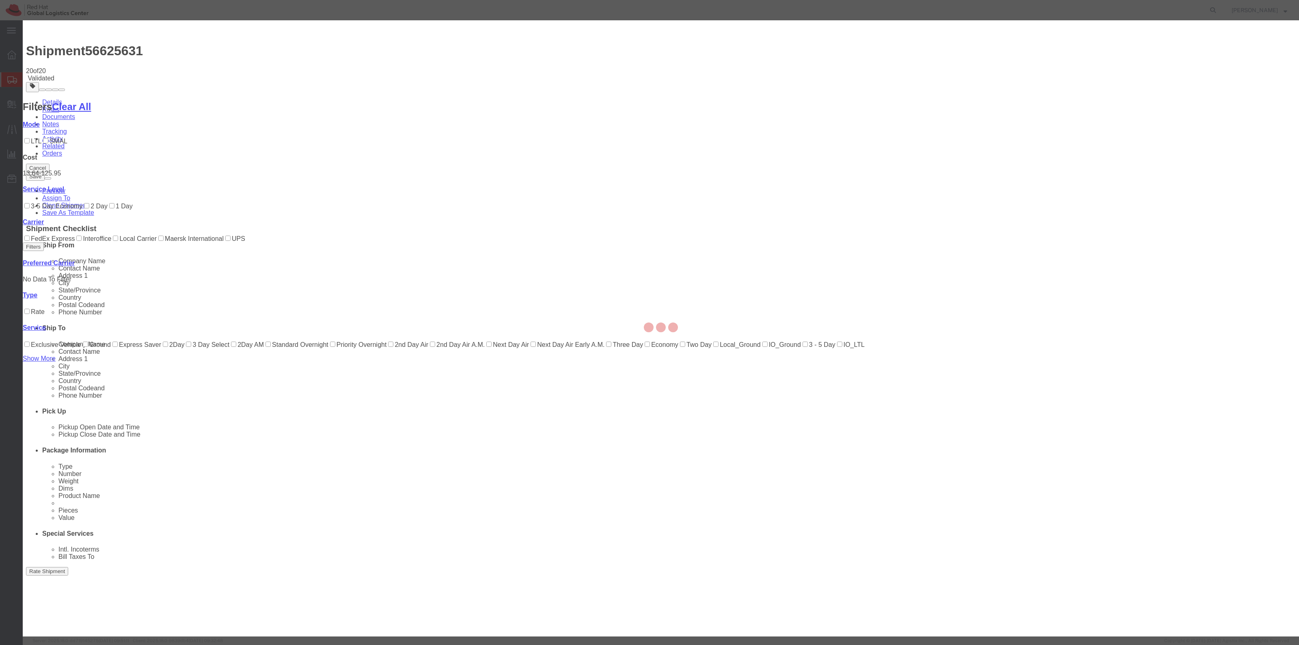
type input "[PERSON_NAME]"
type input "19198356701"
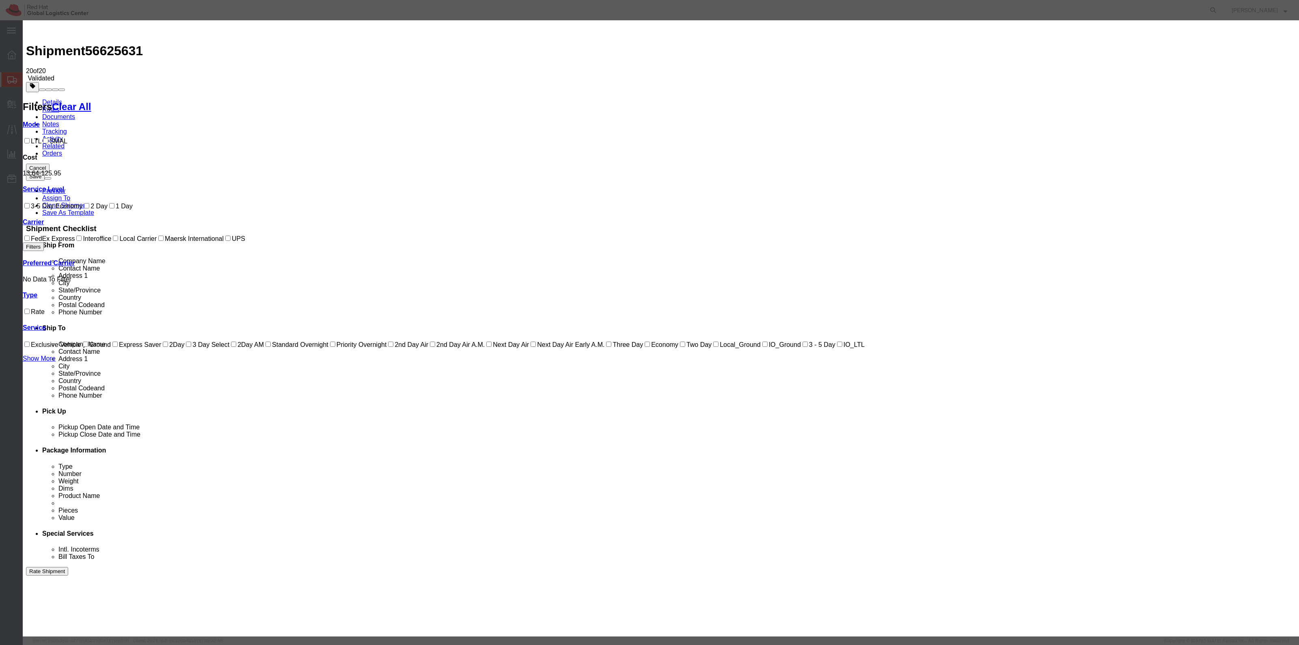
drag, startPoint x: 819, startPoint y: 103, endPoint x: 820, endPoint y: 97, distance: 5.4
type input "adswqarg"
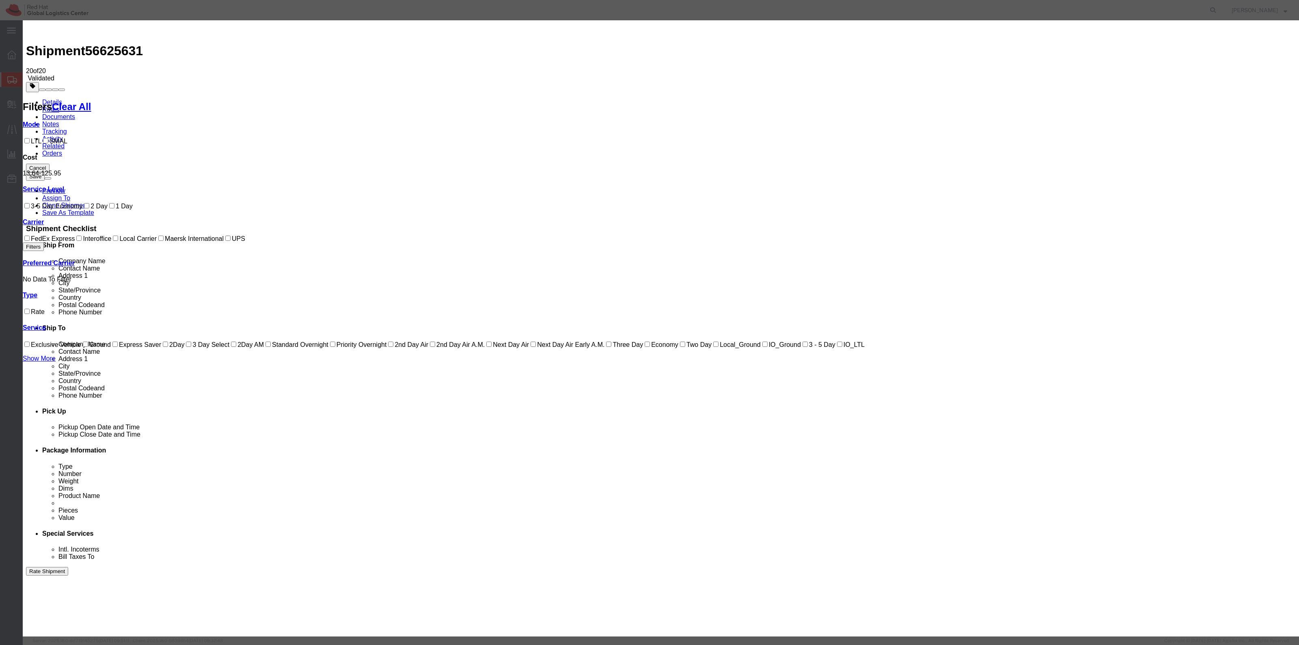
select select "DELIVRED"
select select "1600"
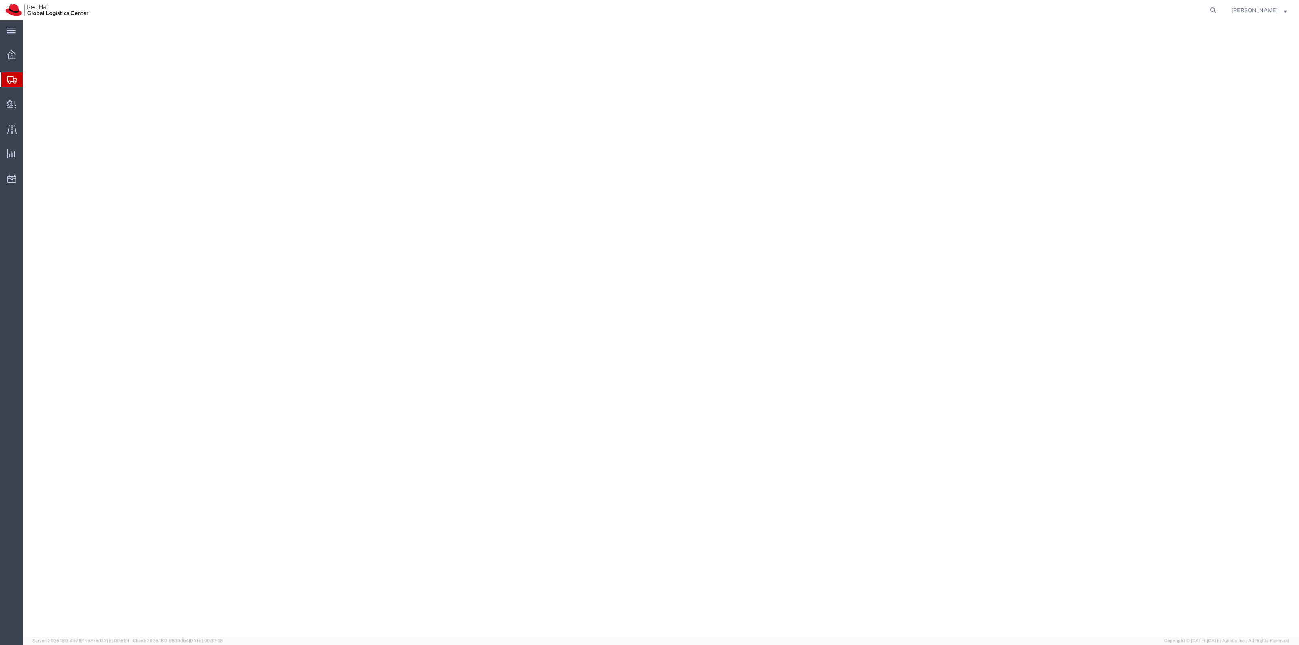
select select
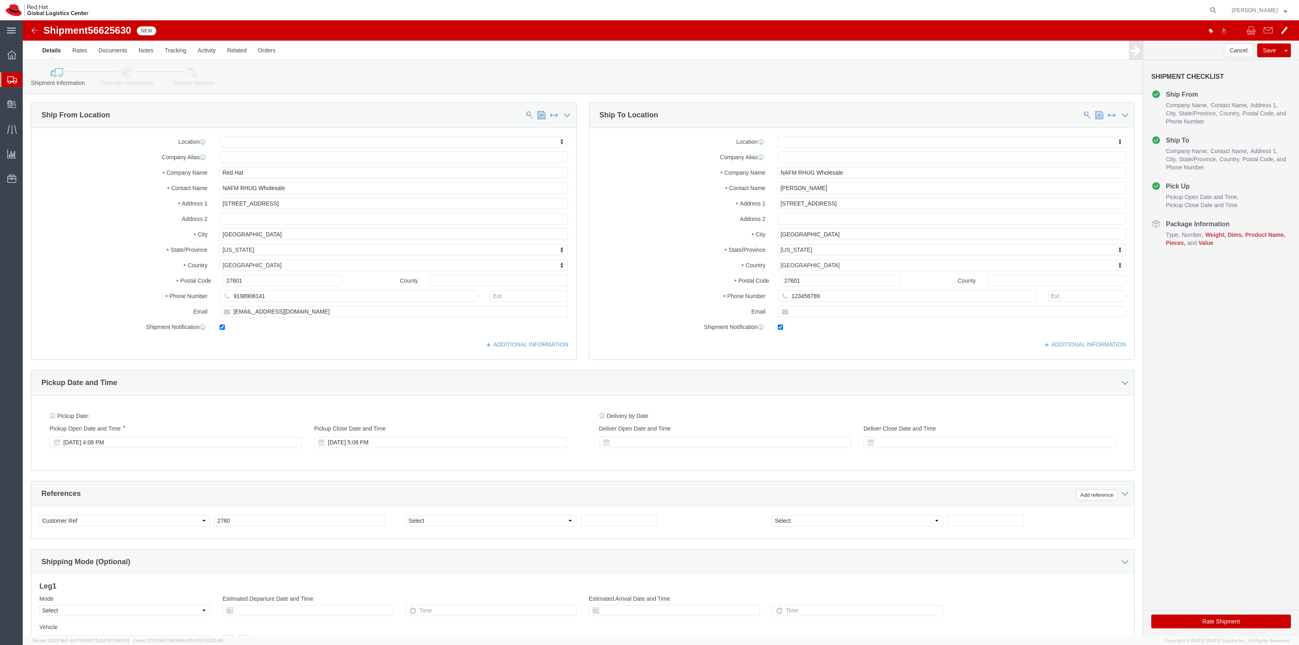
click link "Package Information"
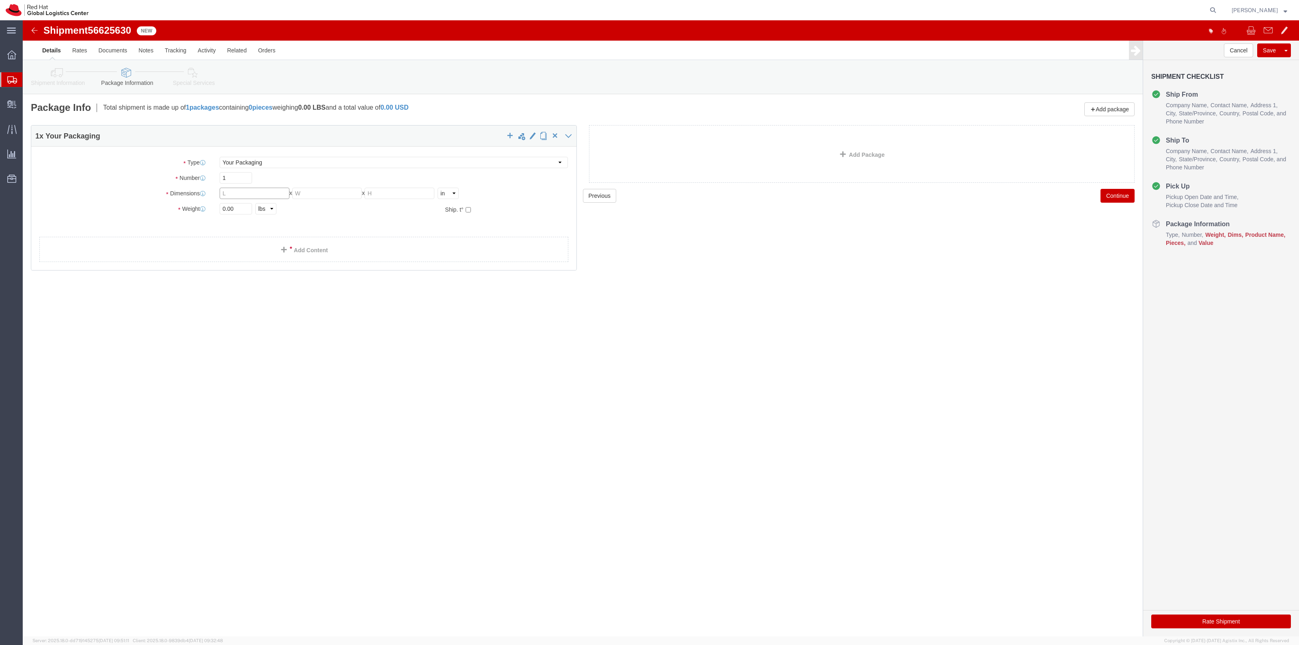
click input "text"
type input "5"
click div "Package Type Select Case(s) Crate(s) Envelope Large Box Medium Box PAK Skid(s) …"
drag, startPoint x: 313, startPoint y: 171, endPoint x: 355, endPoint y: 171, distance: 42.6
click input "text"
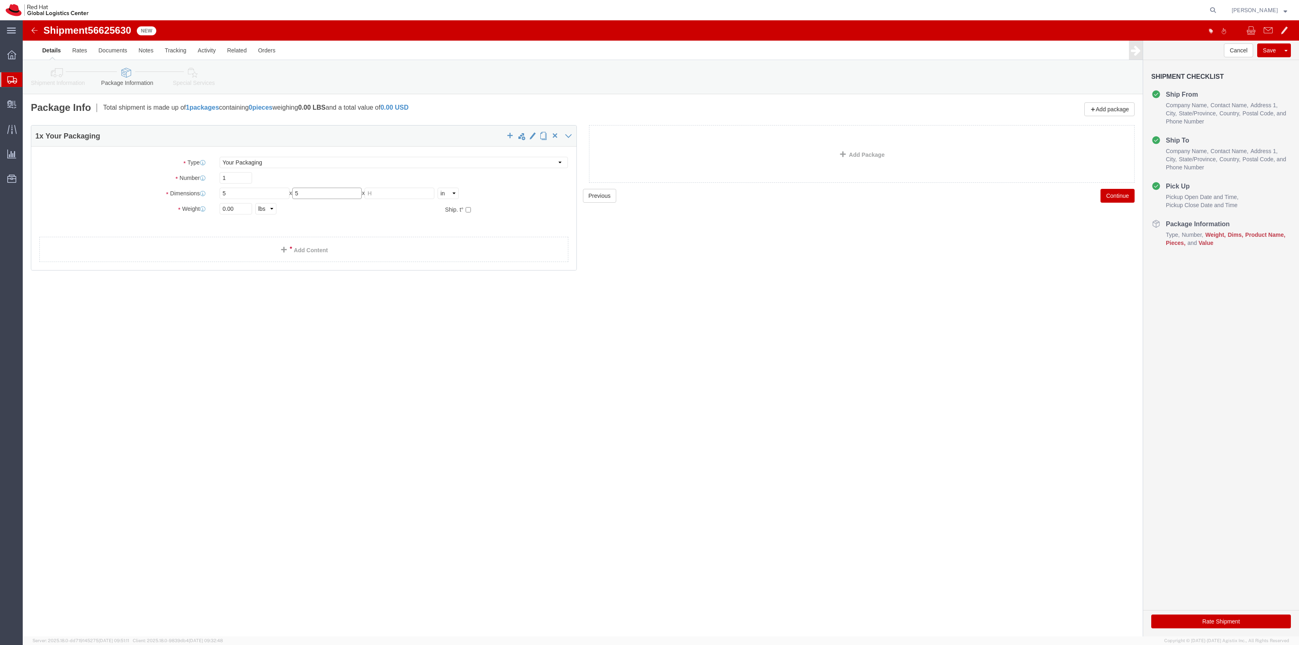
type input "5"
drag, startPoint x: 359, startPoint y: 171, endPoint x: 328, endPoint y: 177, distance: 30.9
click input "5"
type input "5"
drag, startPoint x: 207, startPoint y: 188, endPoint x: 172, endPoint y: 190, distance: 35.0
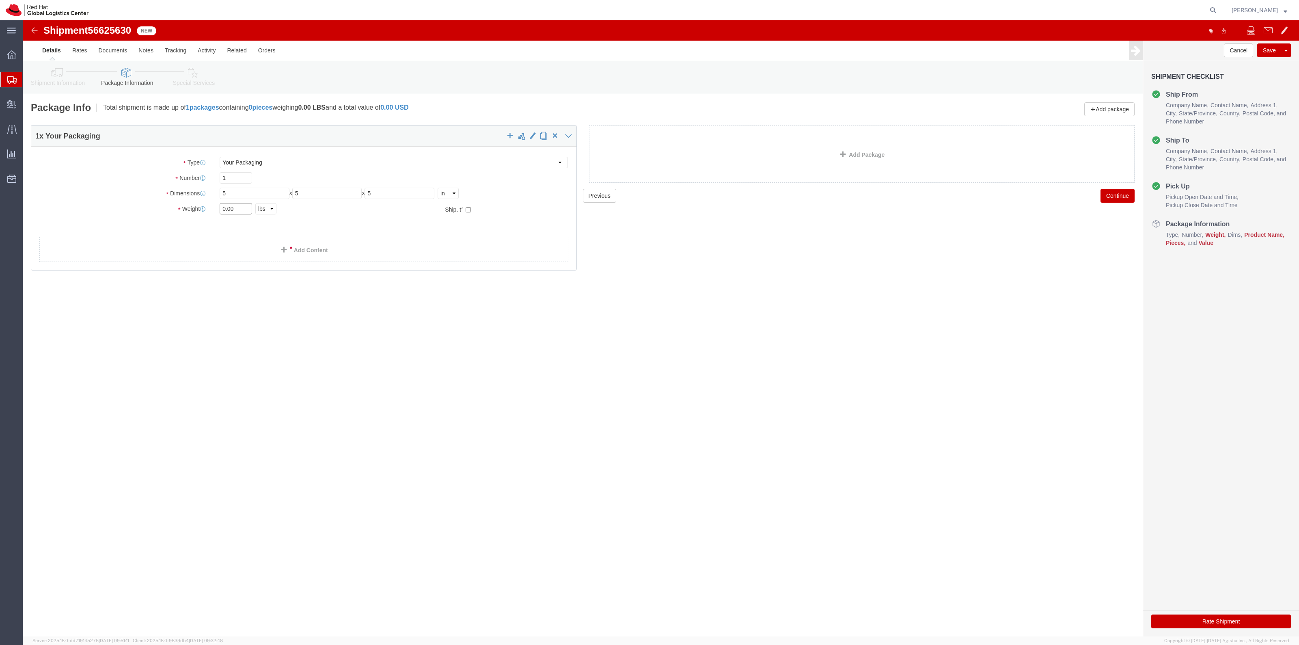
click div "Weight 0.00 Select kgs lbs Ship. t°"
drag, startPoint x: 212, startPoint y: 189, endPoint x: 118, endPoint y: 187, distance: 93.8
click div "Weight 0.00 Select kgs lbs Ship. t°"
type input "5"
click link "Add Content"
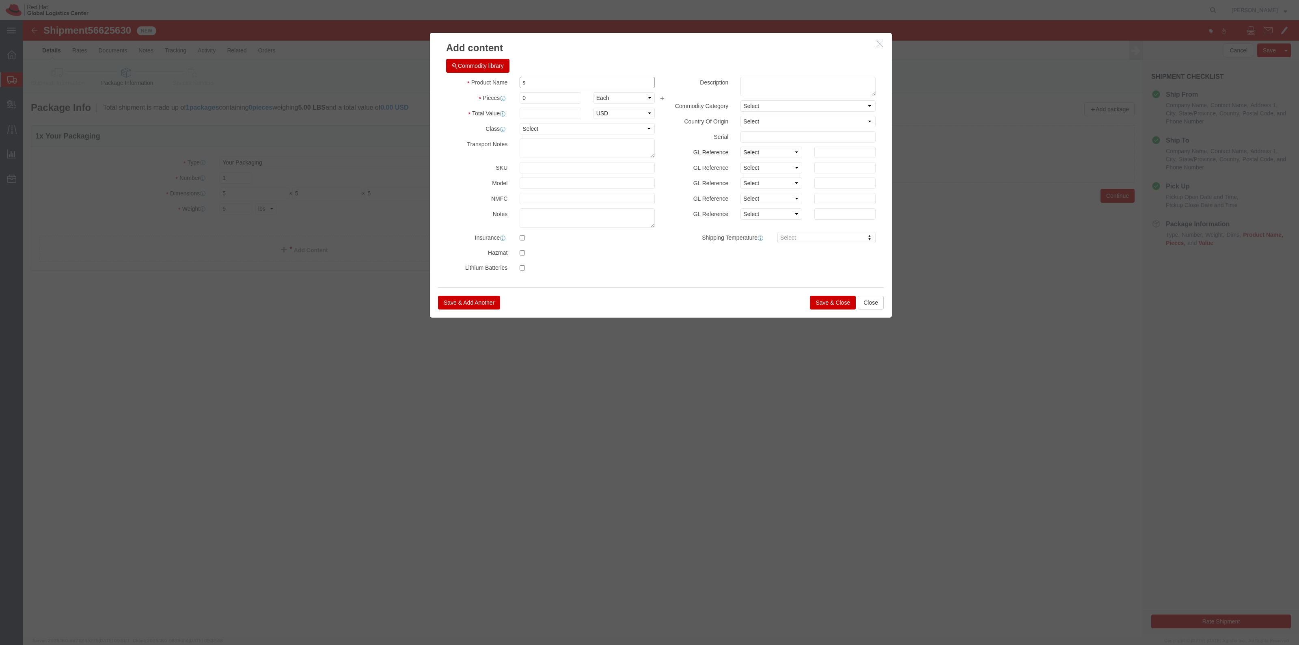
click input "s"
type input "swag"
drag, startPoint x: 506, startPoint y: 80, endPoint x: 461, endPoint y: 75, distance: 44.8
click div "Pieces 1 Select Bag Barrels 100Board Feet Bottle Box Blister Pack Carats Can Ca…"
type input "1"
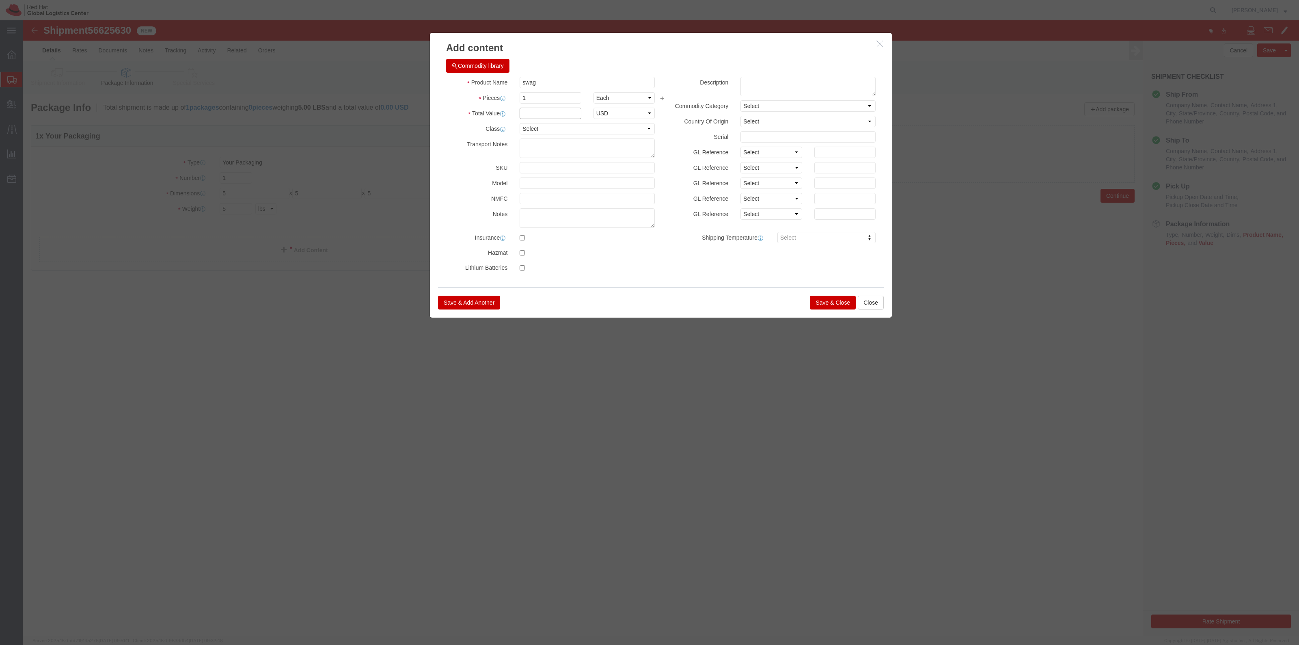
click input "text"
type input "1"
click button "Save & Close"
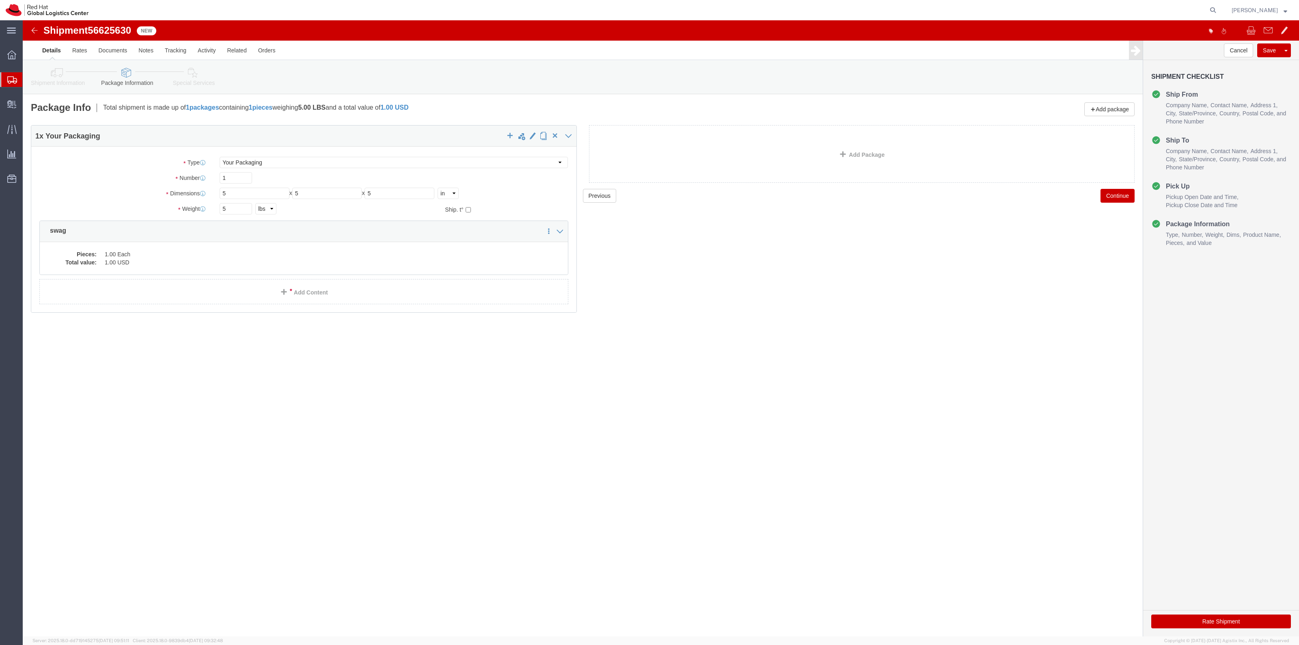
click link "Special Services"
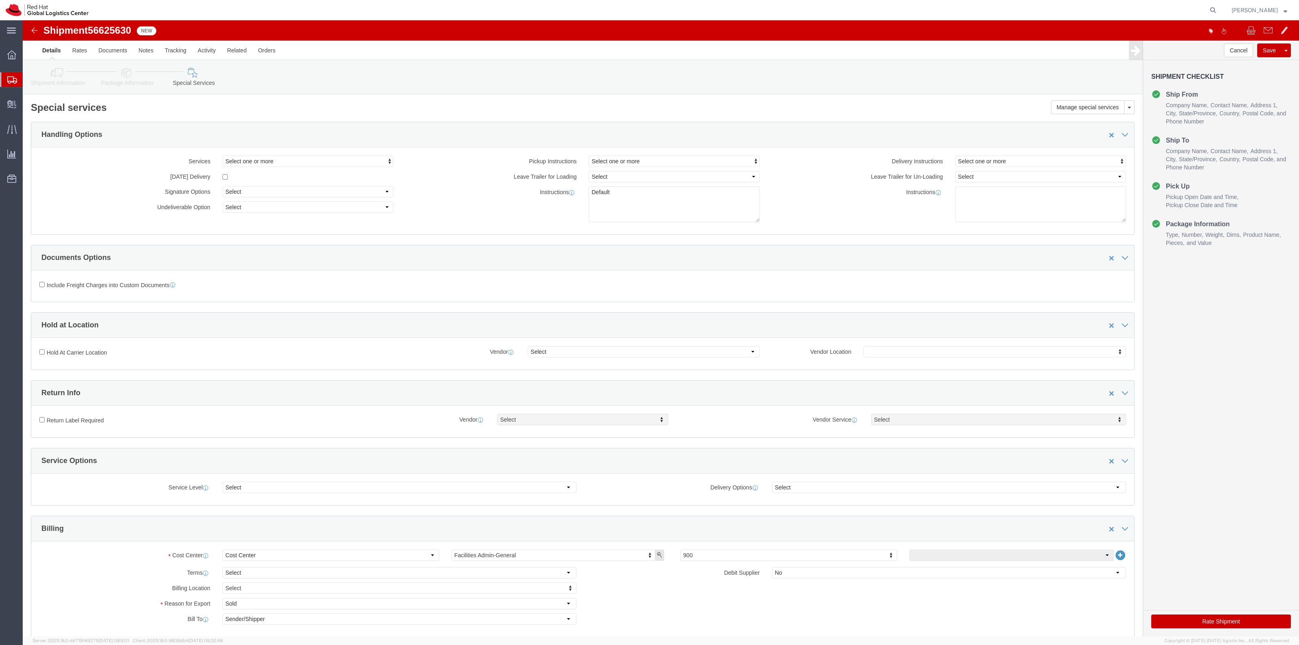
click link "Shipment Information"
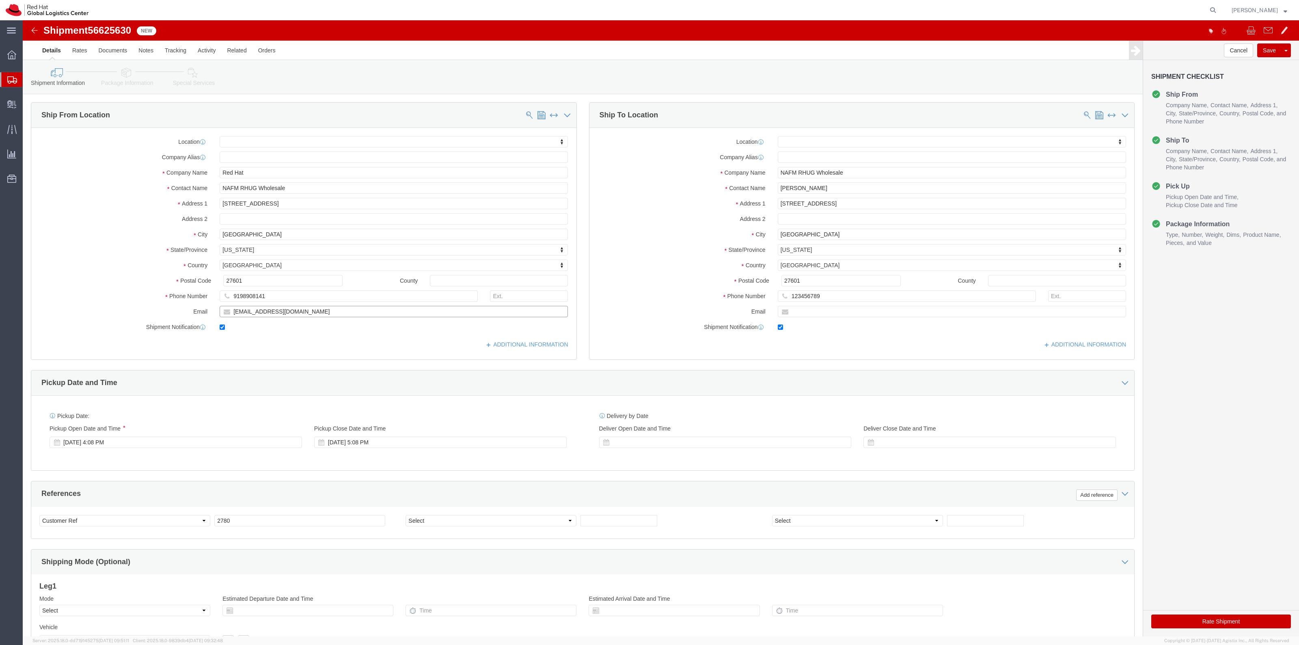
click input "[EMAIL_ADDRESS][DOMAIN_NAME]"
click input "text"
paste input "[EMAIL_ADDRESS][DOMAIN_NAME]"
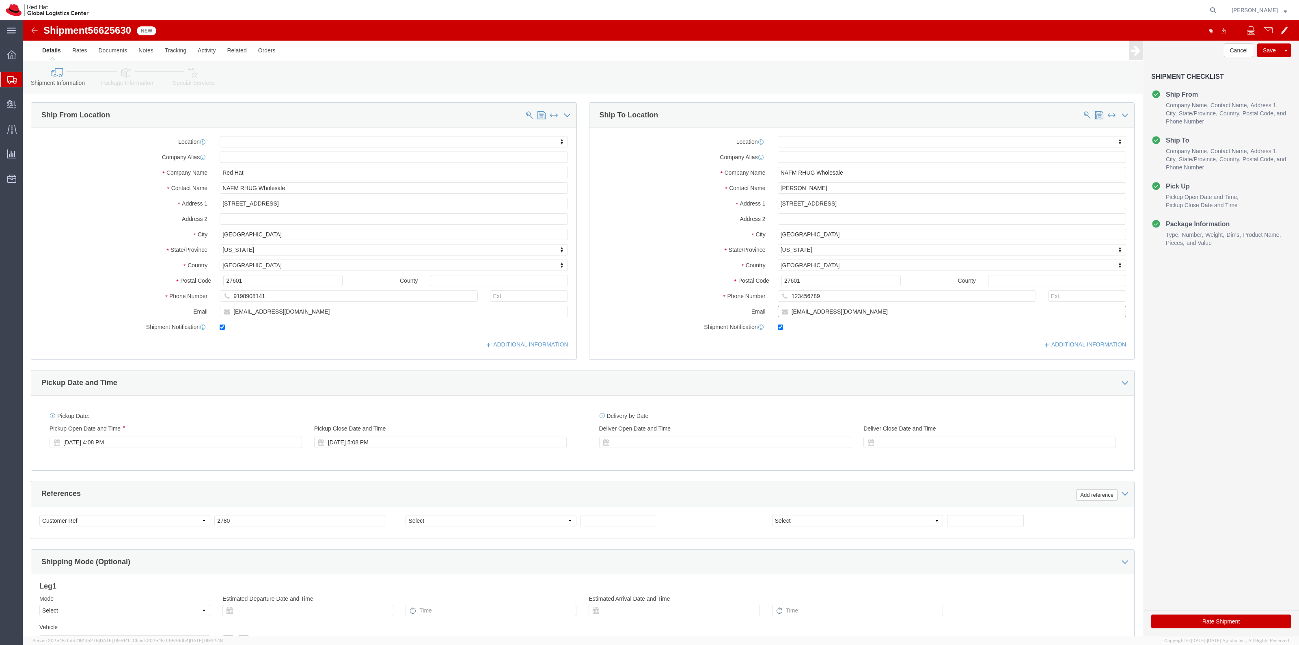
type input "[EMAIL_ADDRESS][DOMAIN_NAME]"
click button "Rate Shipment"
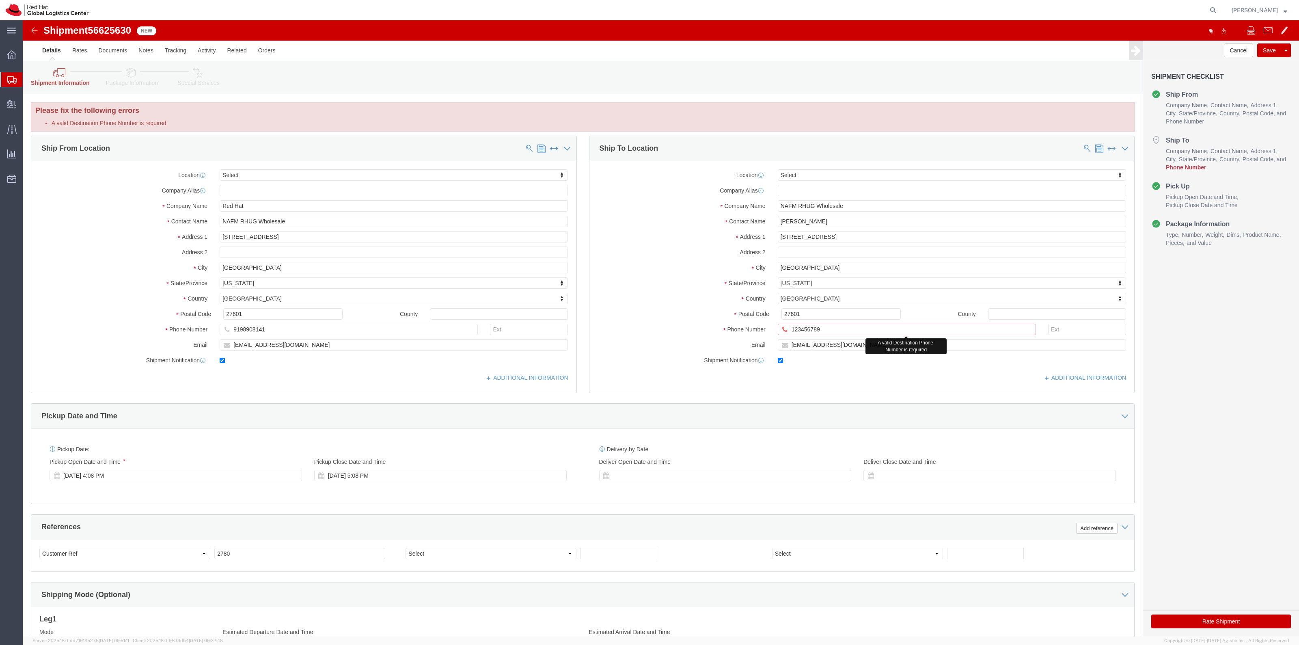
click input "123456789"
type input "1234567890"
click button "Rate Shipment"
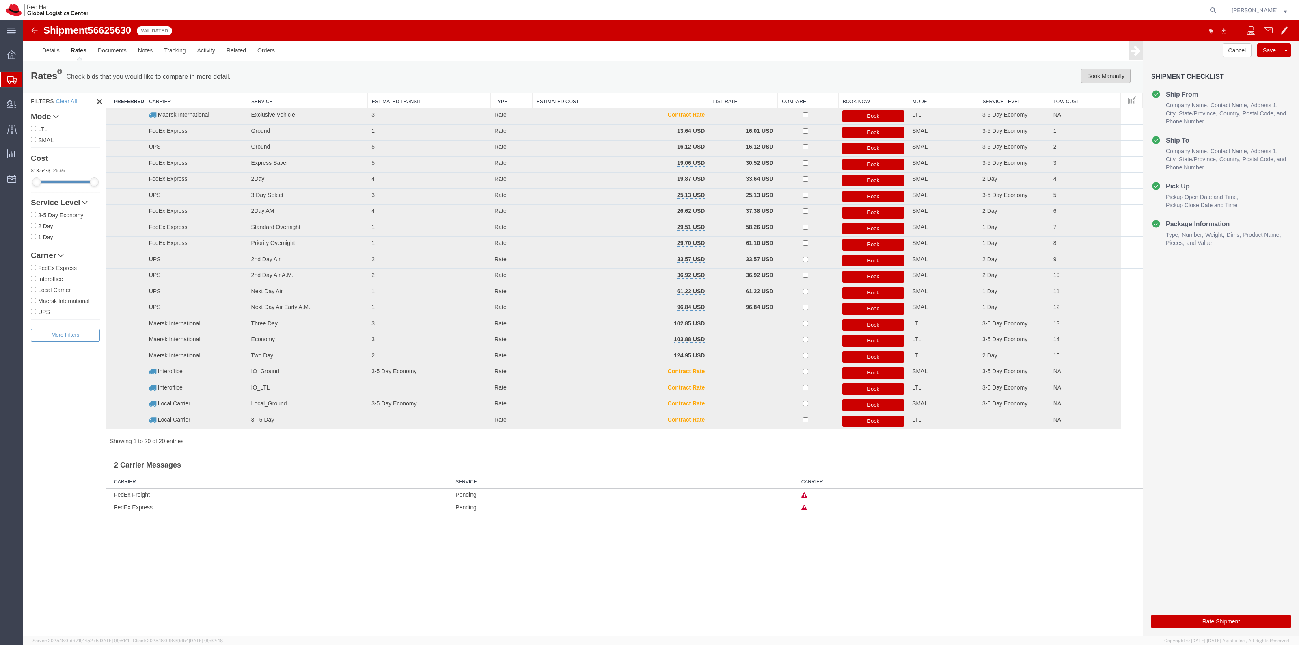
click at [1122, 83] on button "Book Manually" at bounding box center [1106, 76] width 50 height 15
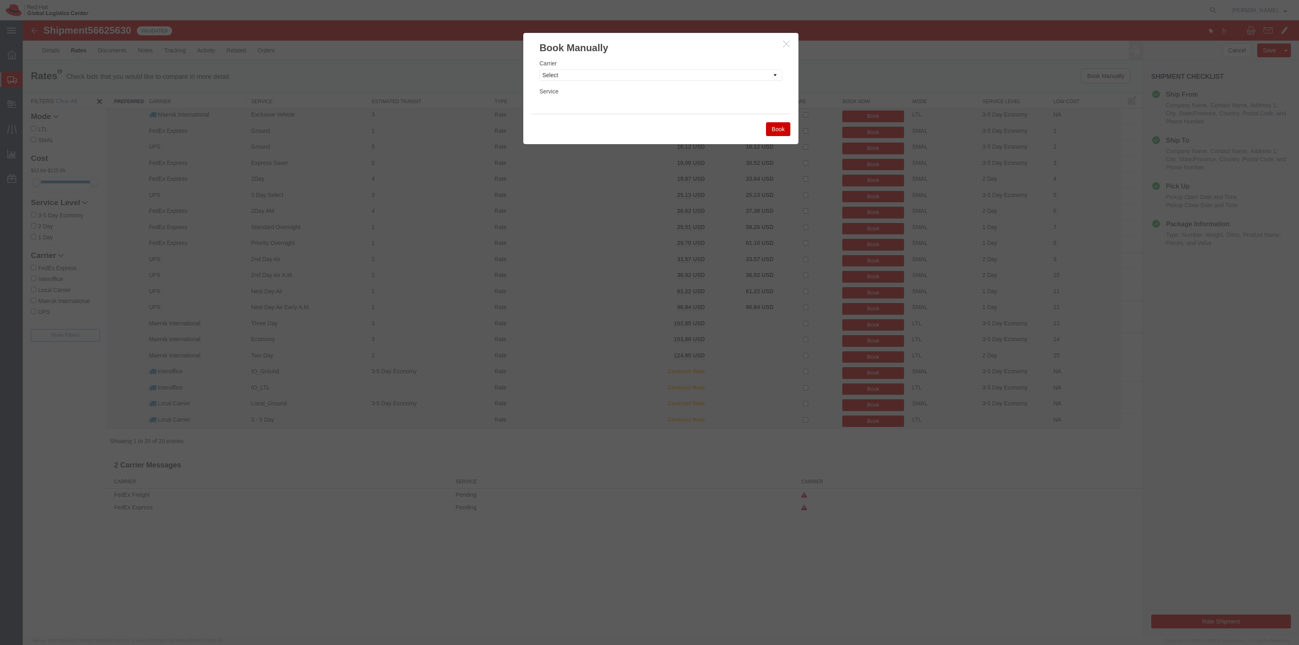
click at [640, 82] on div "Carrier Select Add New Carrier (and default service) Amazon Logistics DHL FedEx…" at bounding box center [660, 84] width 275 height 59
click at [641, 80] on select "Select Add New Carrier (and default service) Amazon Logistics DHL FedEx Express…" at bounding box center [660, 74] width 243 height 11
select select "7920"
click at [539, 69] on select "Select Add New Carrier (and default service) Amazon Logistics DHL FedEx Express…" at bounding box center [660, 74] width 243 height 11
click at [616, 97] on select "Select IO_Ground IO_LTL" at bounding box center [660, 102] width 243 height 11
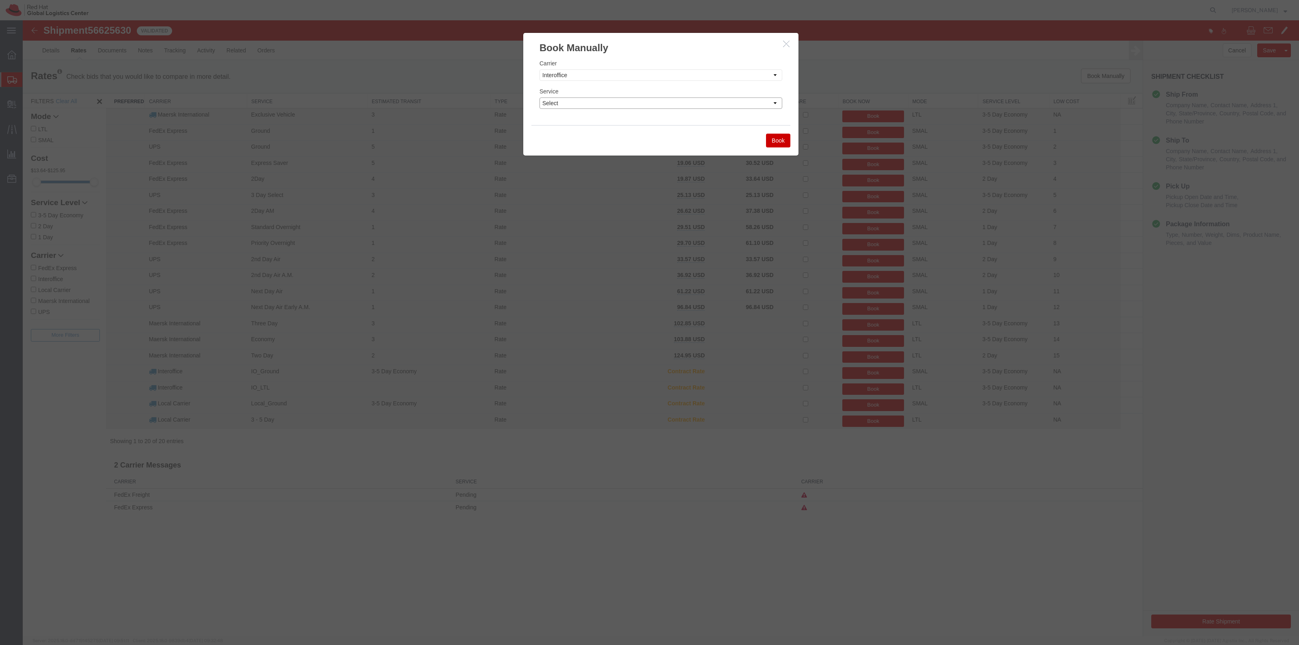
select select "17810"
click at [539, 97] on select "Select IO_Ground IO_LTL" at bounding box center [660, 102] width 243 height 11
click at [781, 135] on button "Book" at bounding box center [778, 141] width 24 height 14
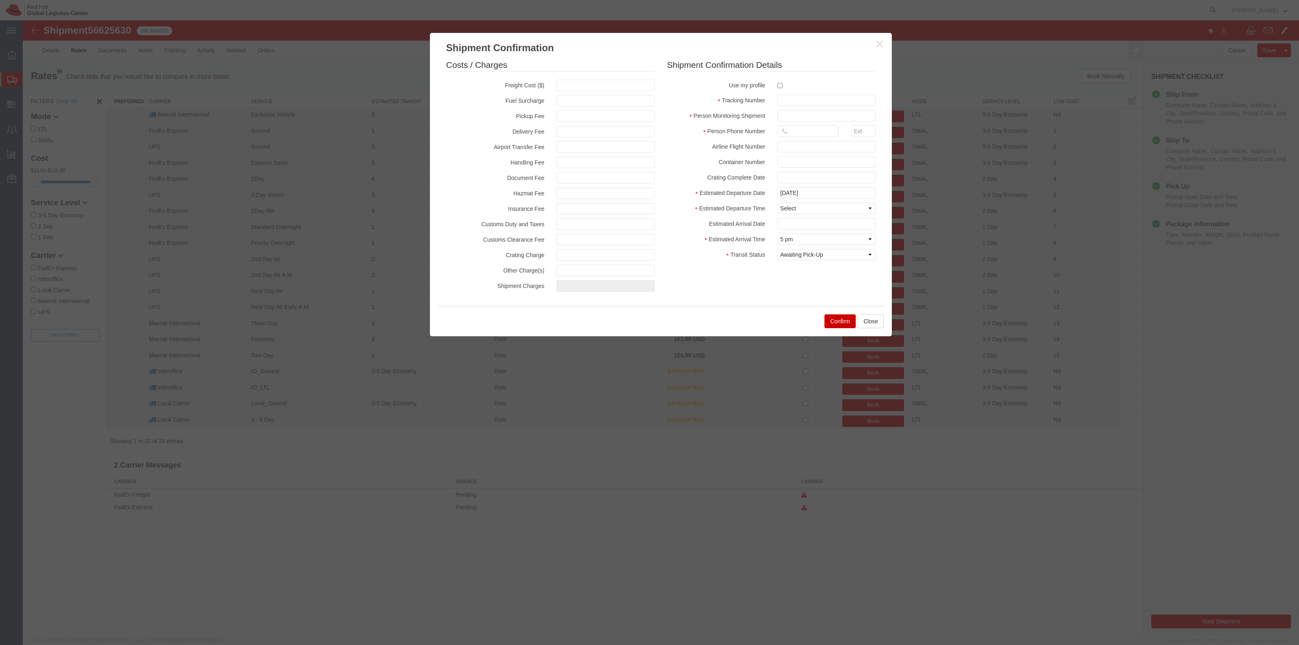
click at [784, 89] on label at bounding box center [826, 85] width 98 height 11
click at [783, 88] on input "checkbox" at bounding box center [779, 85] width 5 height 5
checkbox input "true"
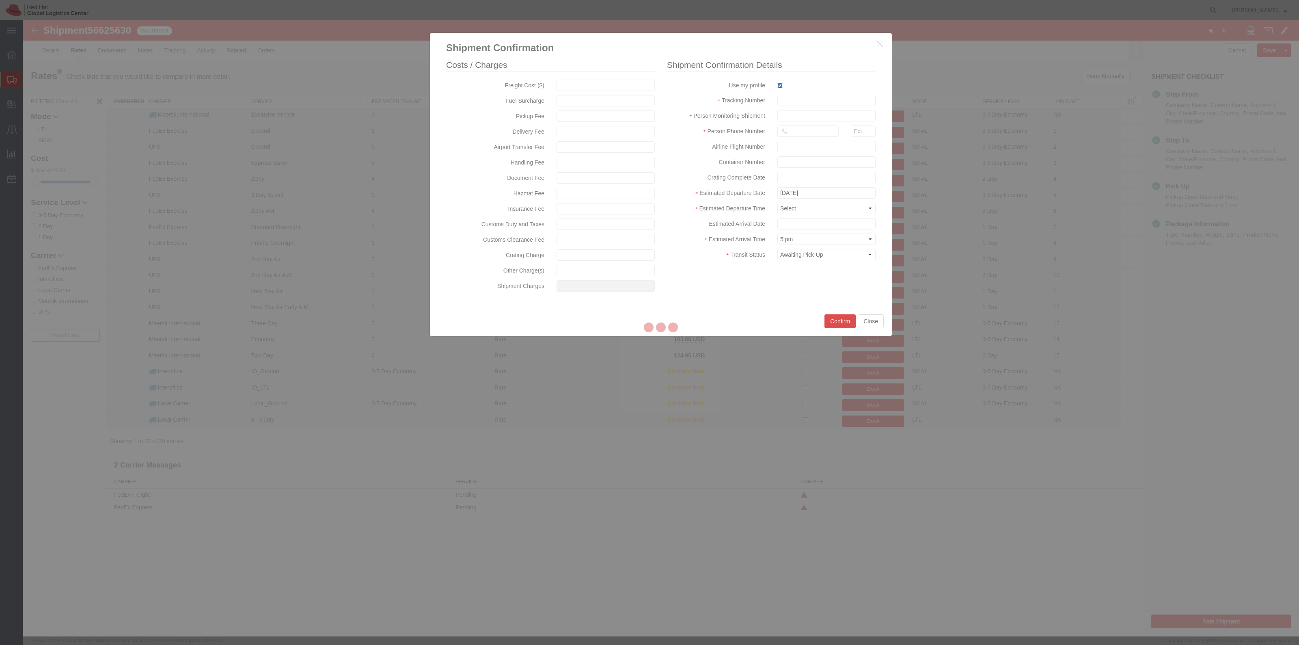
type input "[PERSON_NAME]"
type input "19198356701"
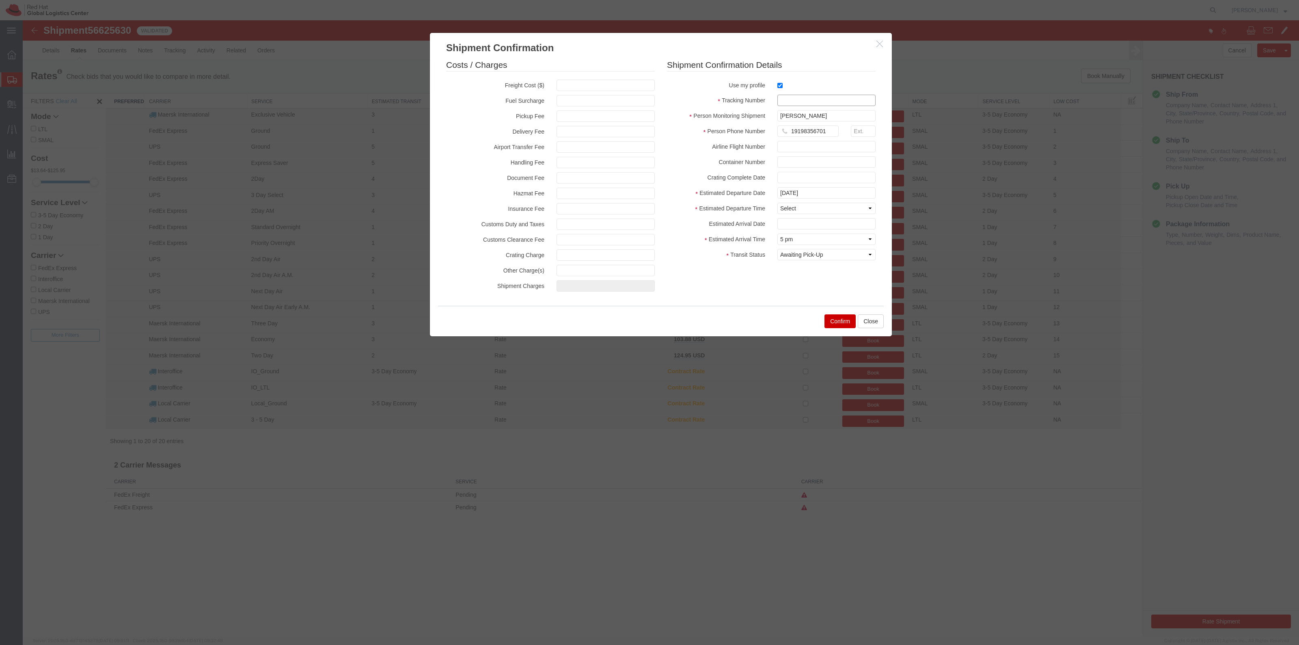
click at [789, 99] on input "text" at bounding box center [826, 100] width 98 height 11
type input "f2352245"
click at [799, 252] on select "Select Arrival Notice Available Arrival Notice Imported Arrive at Delivery Loca…" at bounding box center [826, 254] width 98 height 11
select select "DELIVRED"
click at [777, 249] on select "Select Arrival Notice Available Arrival Notice Imported Arrive at Delivery Loca…" at bounding box center [826, 254] width 98 height 11
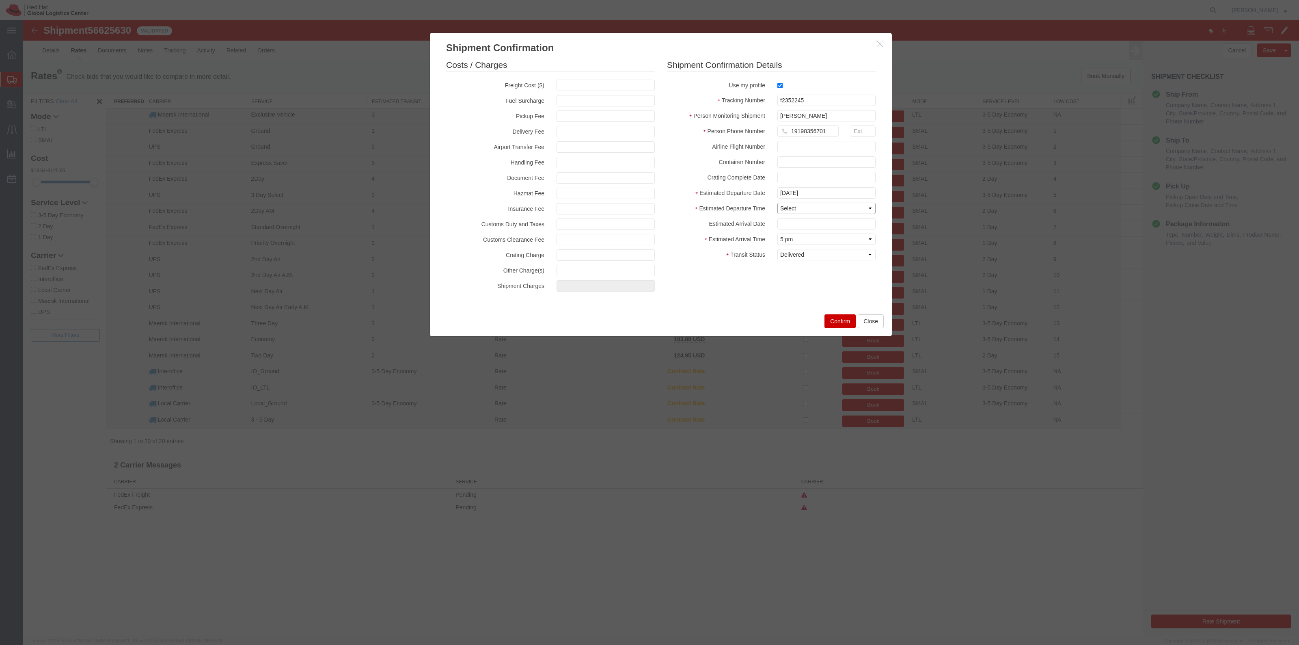
click at [790, 211] on select "Select Midnight 1 am 2 am 3 am 4 am 5 am 6 am 7 am 8 am 9 am 10 am 11 am 12 Noo…" at bounding box center [826, 208] width 98 height 11
select select "1600"
click at [777, 203] on select "Select Midnight 1 am 2 am 3 am 4 am 5 am 6 am 7 am 8 am 9 am 10 am 11 am 12 Noo…" at bounding box center [826, 208] width 98 height 11
click at [834, 323] on button "Confirm" at bounding box center [839, 321] width 31 height 14
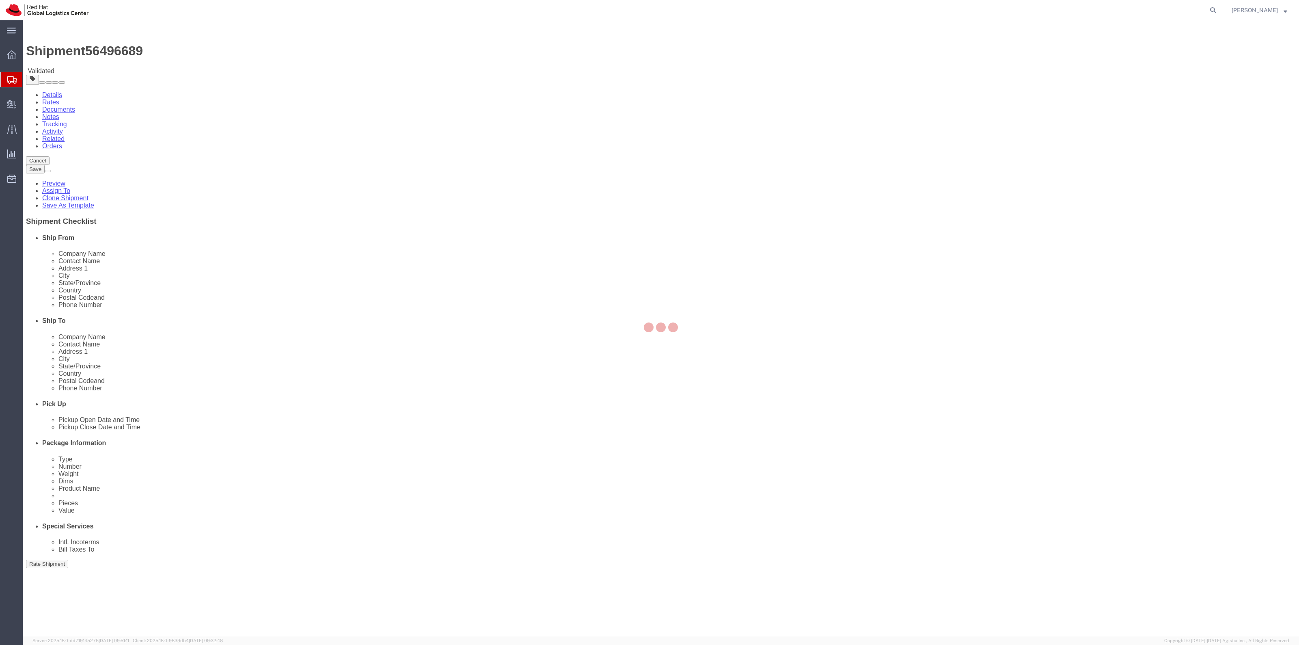
select select
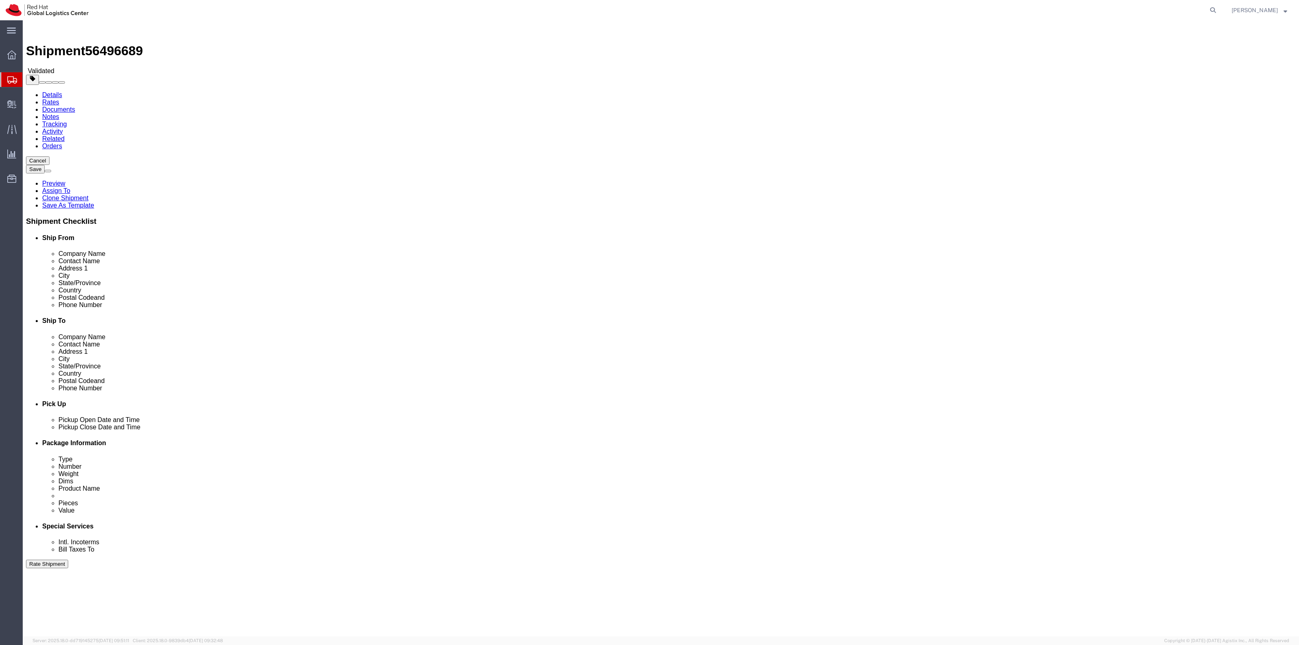
click link "Package Information"
click link "Shipment Information"
click div "Location My Profile Location [GEOGRAPHIC_DATA] - [GEOGRAPHIC_DATA] - [GEOGRAPHI…"
click label
click input "checkbox"
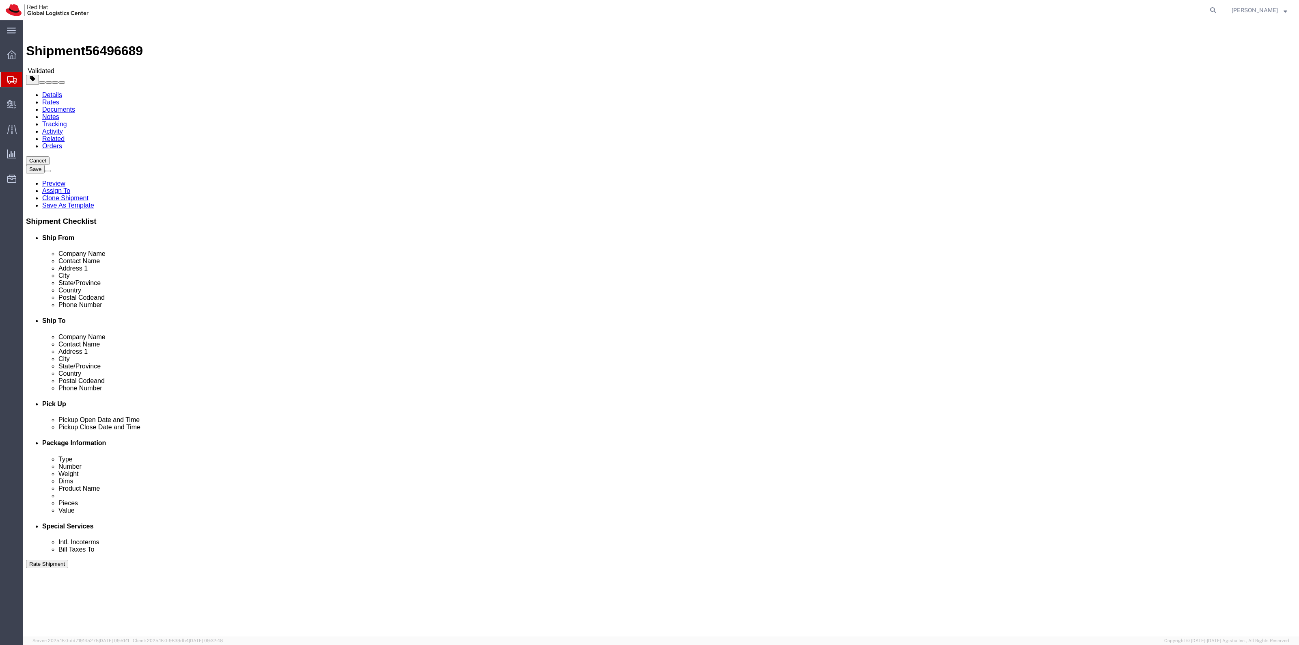
checkbox input "false"
click label
click input "checkbox"
checkbox input "false"
click link "Package Information"
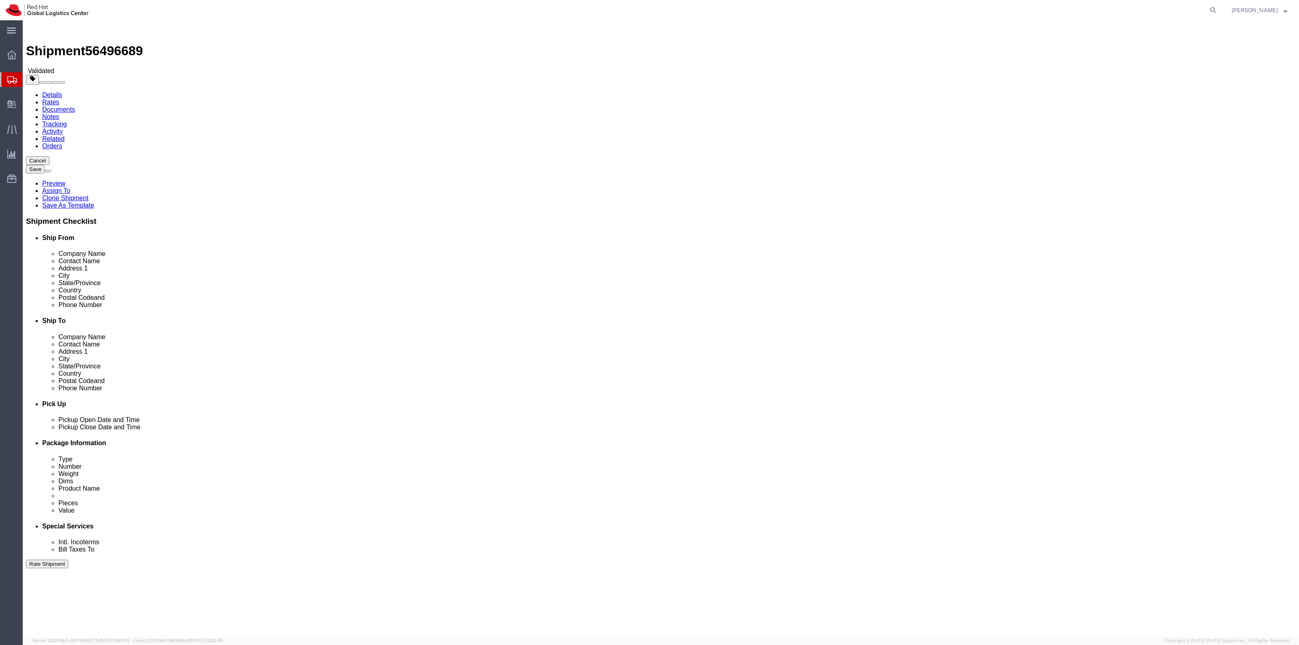
click link "Special Services"
click link "Shipment Information"
click button "Rate Shipment"
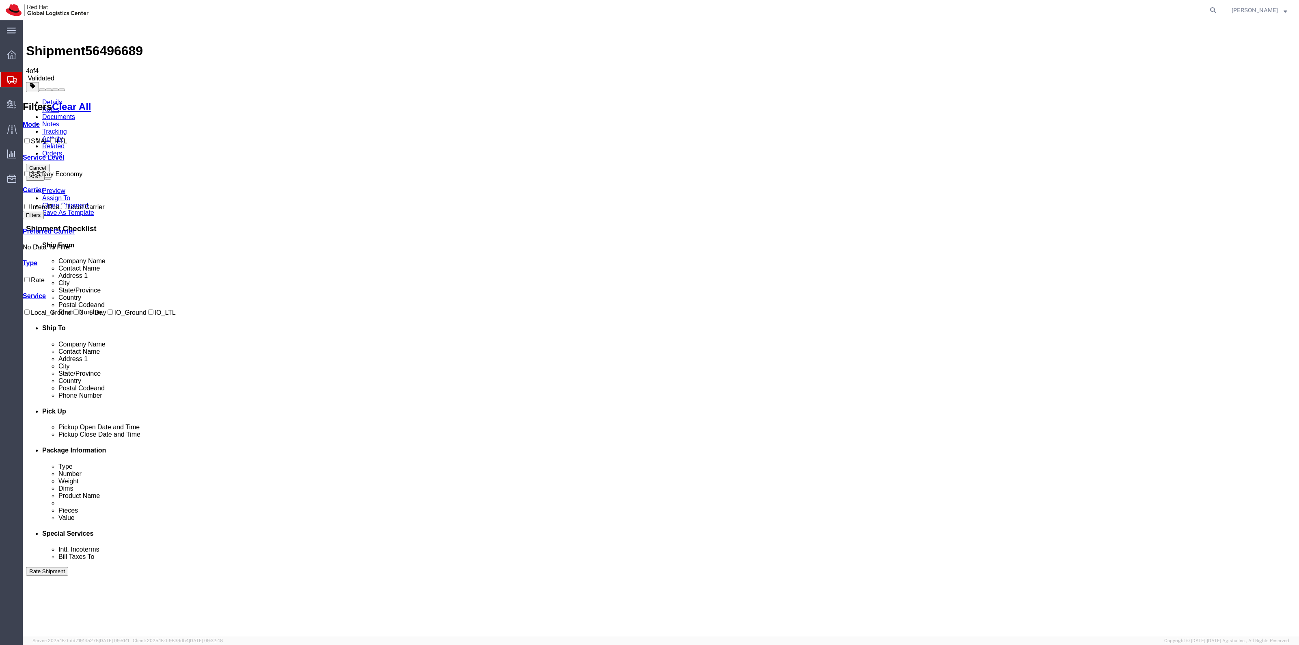
drag, startPoint x: 33, startPoint y: 54, endPoint x: 43, endPoint y: 52, distance: 10.0
click at [35, 99] on div "Details Rates Documents Notes Tracking Activity Related Orders Cancel Save [GEO…" at bounding box center [661, 429] width 1270 height 660
click at [45, 99] on link "Details" at bounding box center [52, 102] width 20 height 7
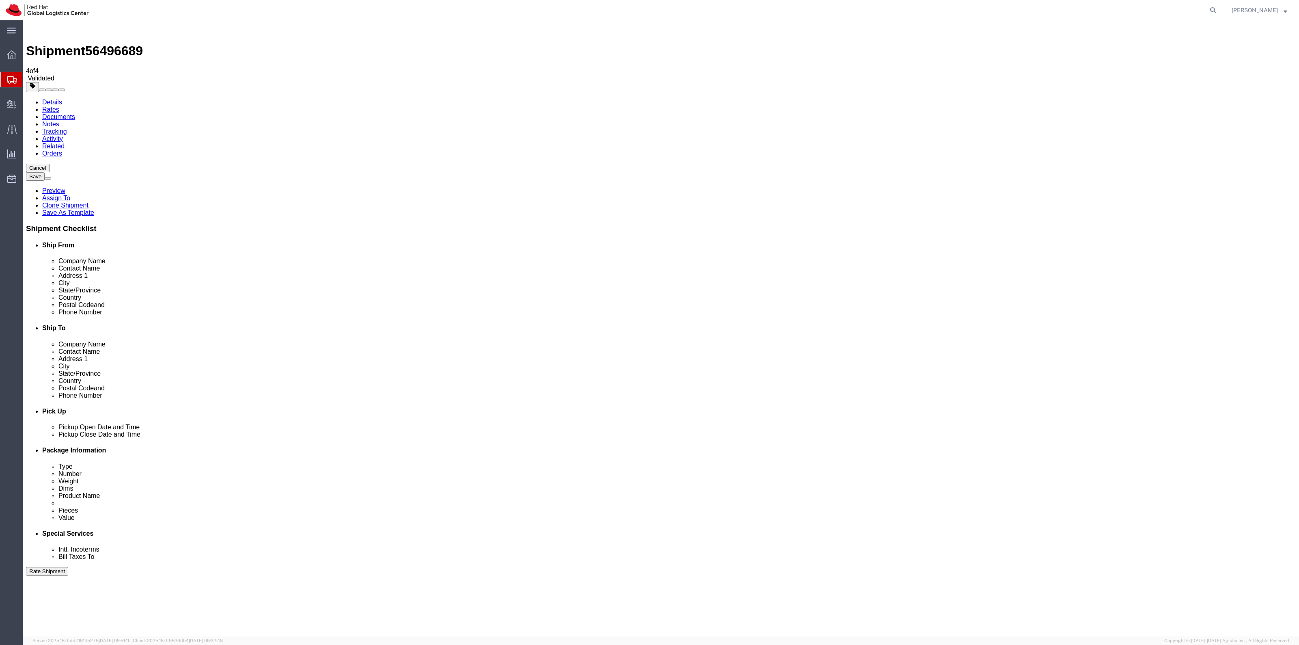
drag, startPoint x: 819, startPoint y: 260, endPoint x: 751, endPoint y: 256, distance: 68.7
click input "33064"
type input "27601"
click div "Rate Shipment"
click button "Rate Shipment"
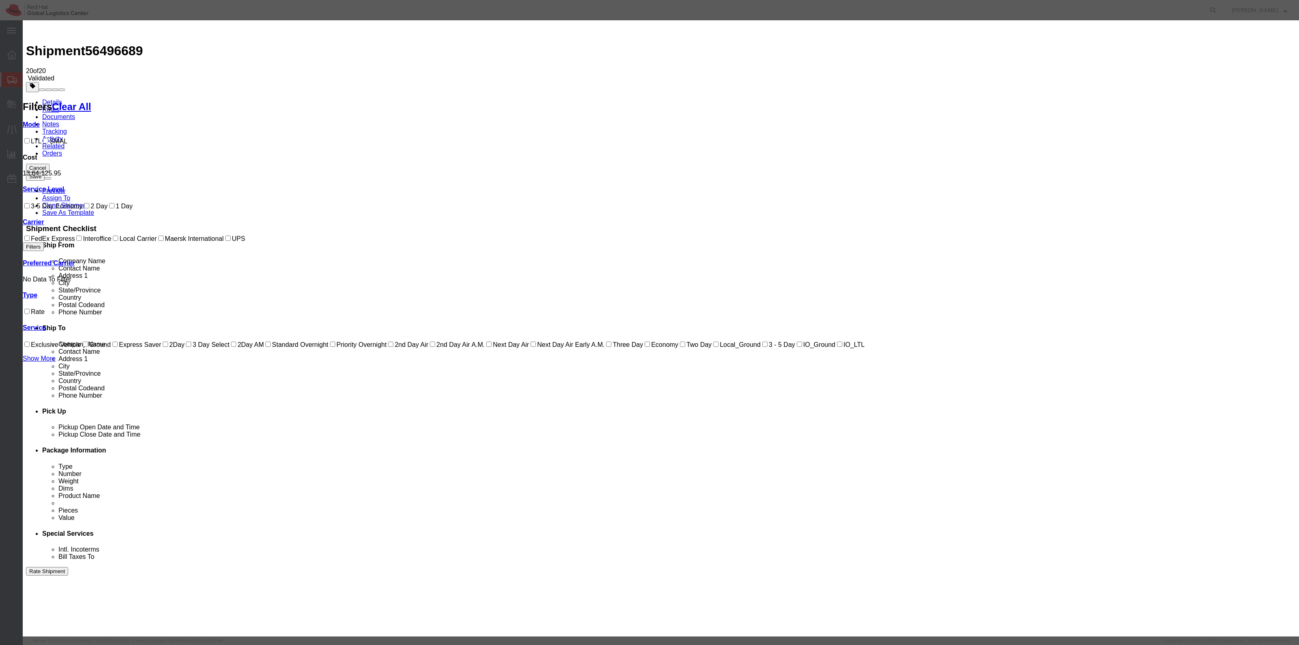
select select "7920"
drag, startPoint x: 579, startPoint y: 99, endPoint x: 581, endPoint y: 108, distance: 8.4
select select "17810"
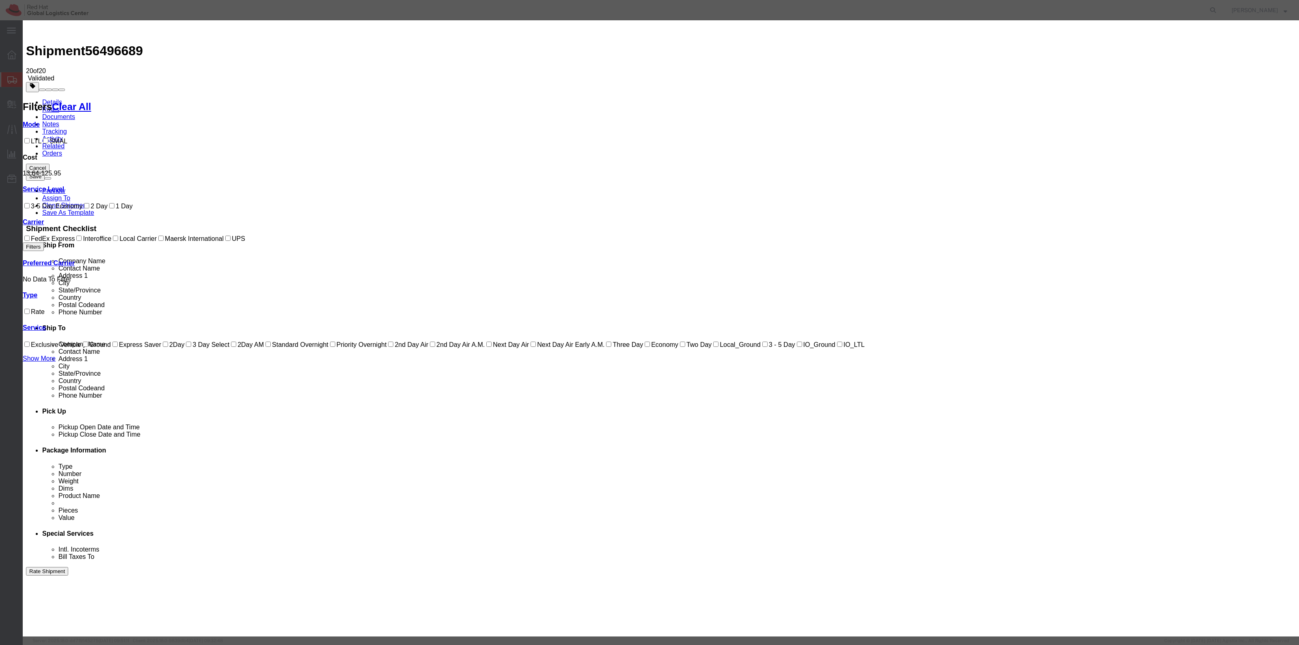
checkbox input "true"
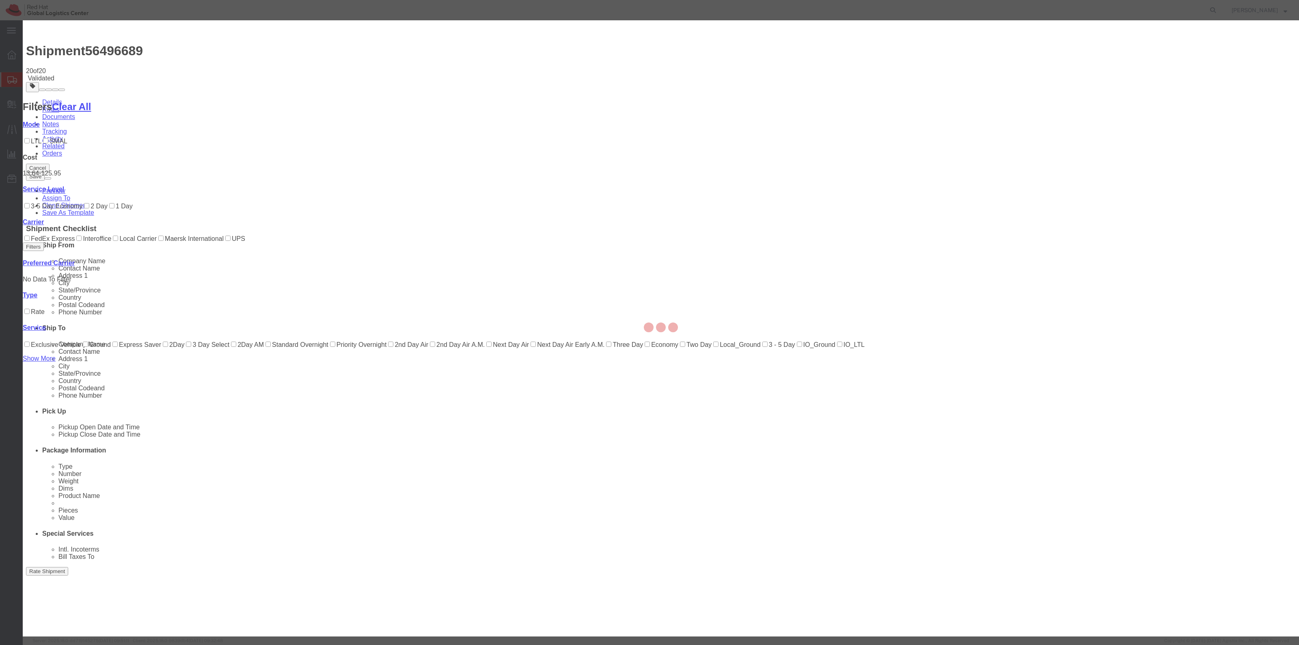
type input "[PERSON_NAME]"
type input "19198356701"
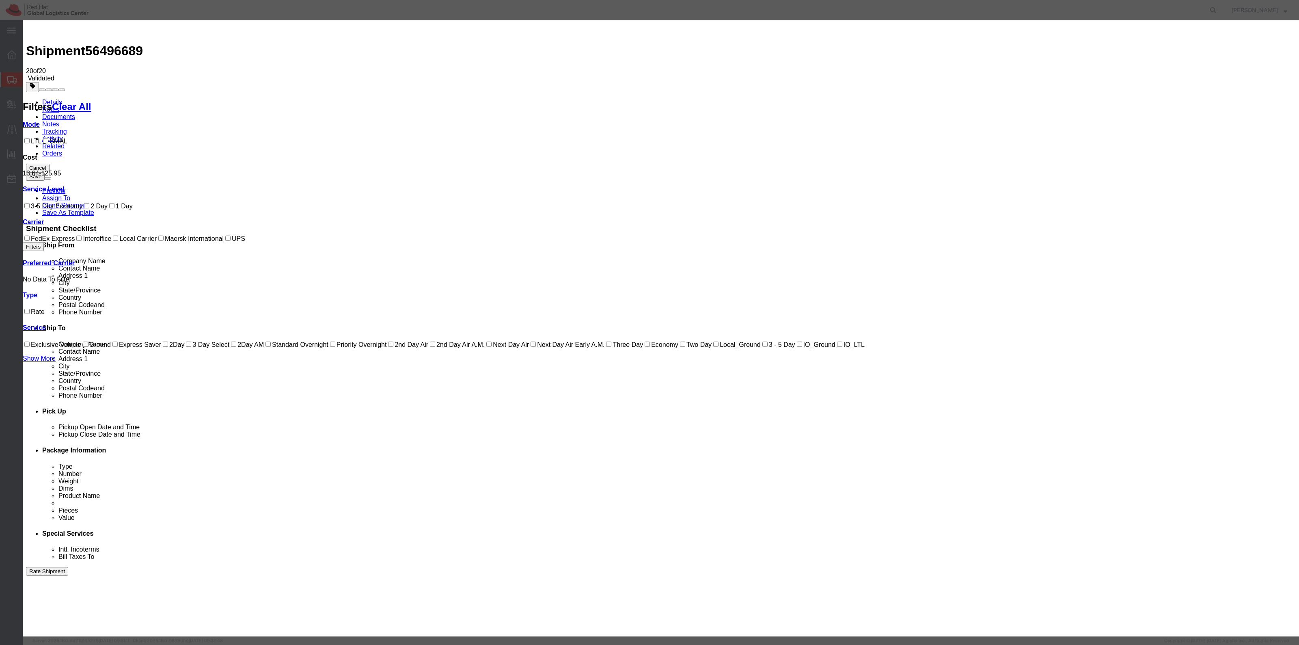
type input "5465459"
select select "DELIVRED"
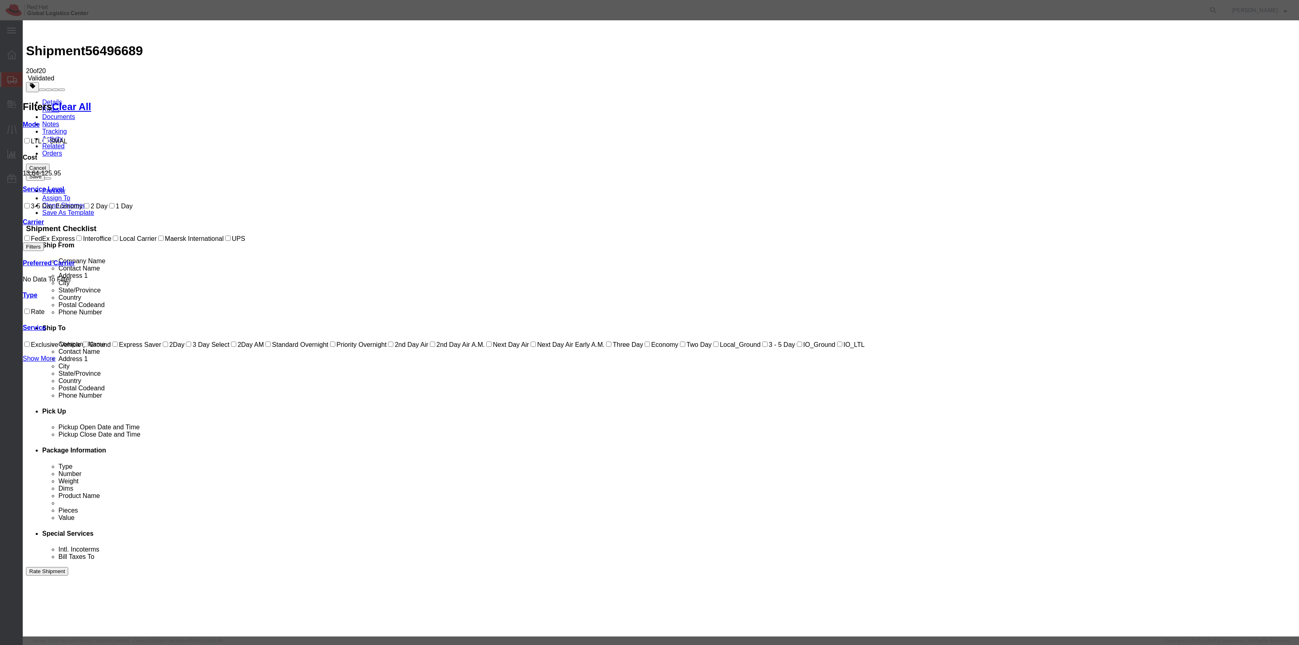
select select "1600"
